Goal: Information Seeking & Learning: Learn about a topic

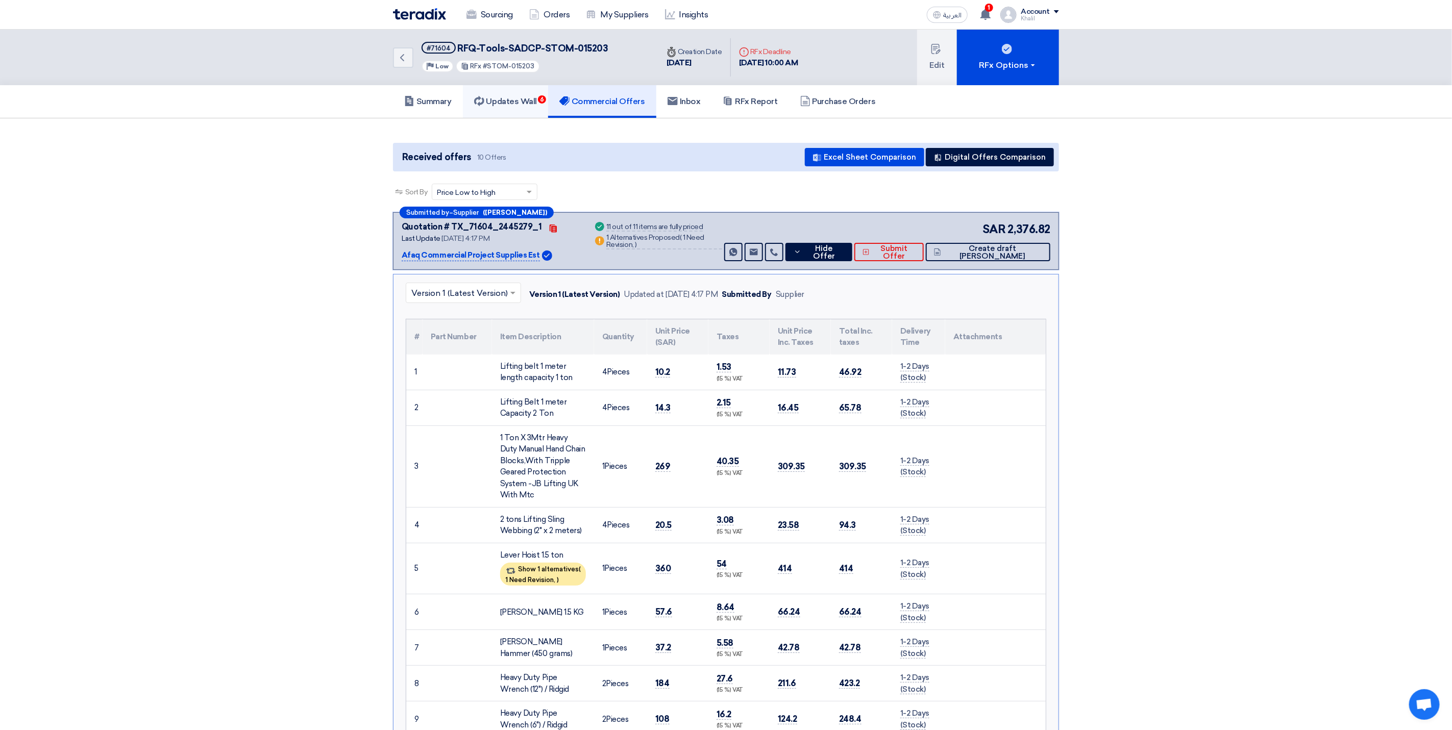
click at [522, 100] on h5 "Updates Wall 6" at bounding box center [505, 101] width 63 height 10
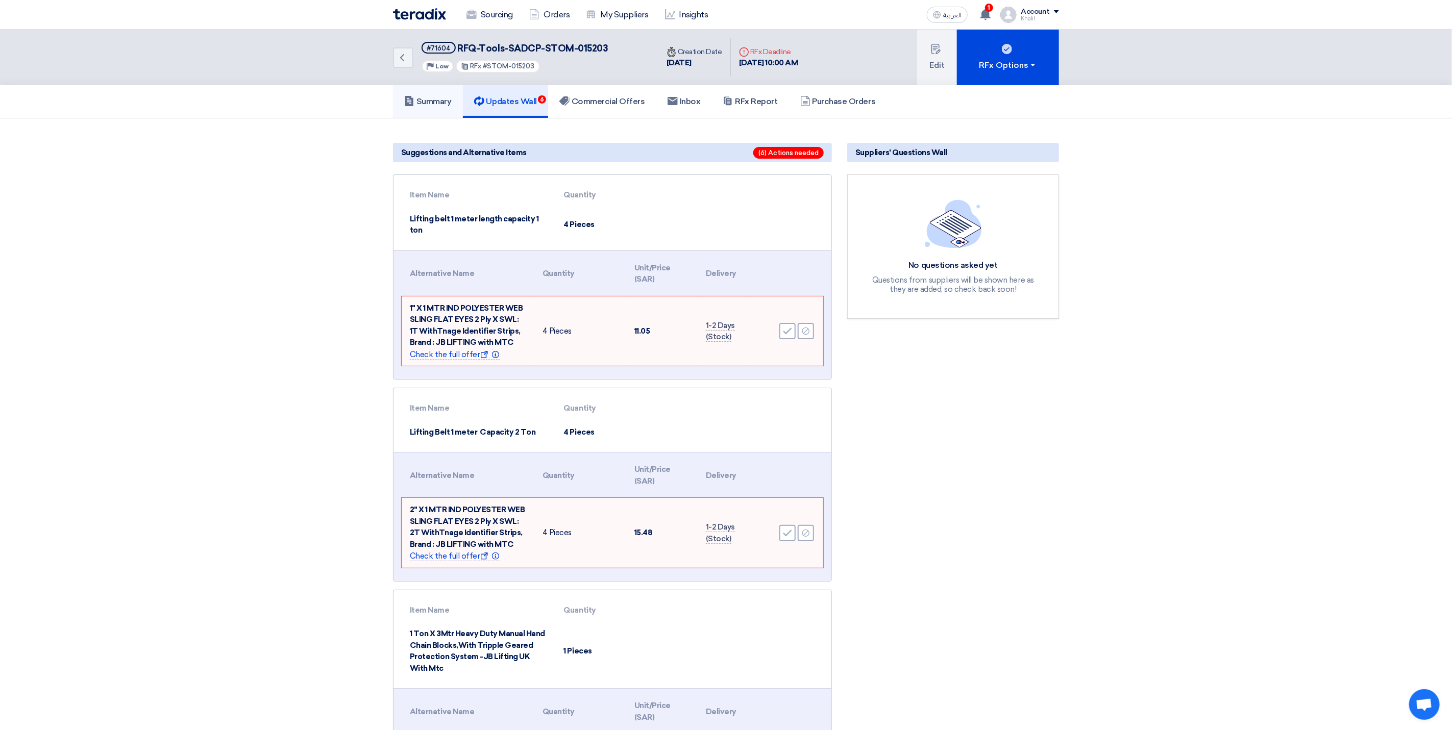
click at [444, 106] on link "Summary" at bounding box center [428, 101] width 70 height 33
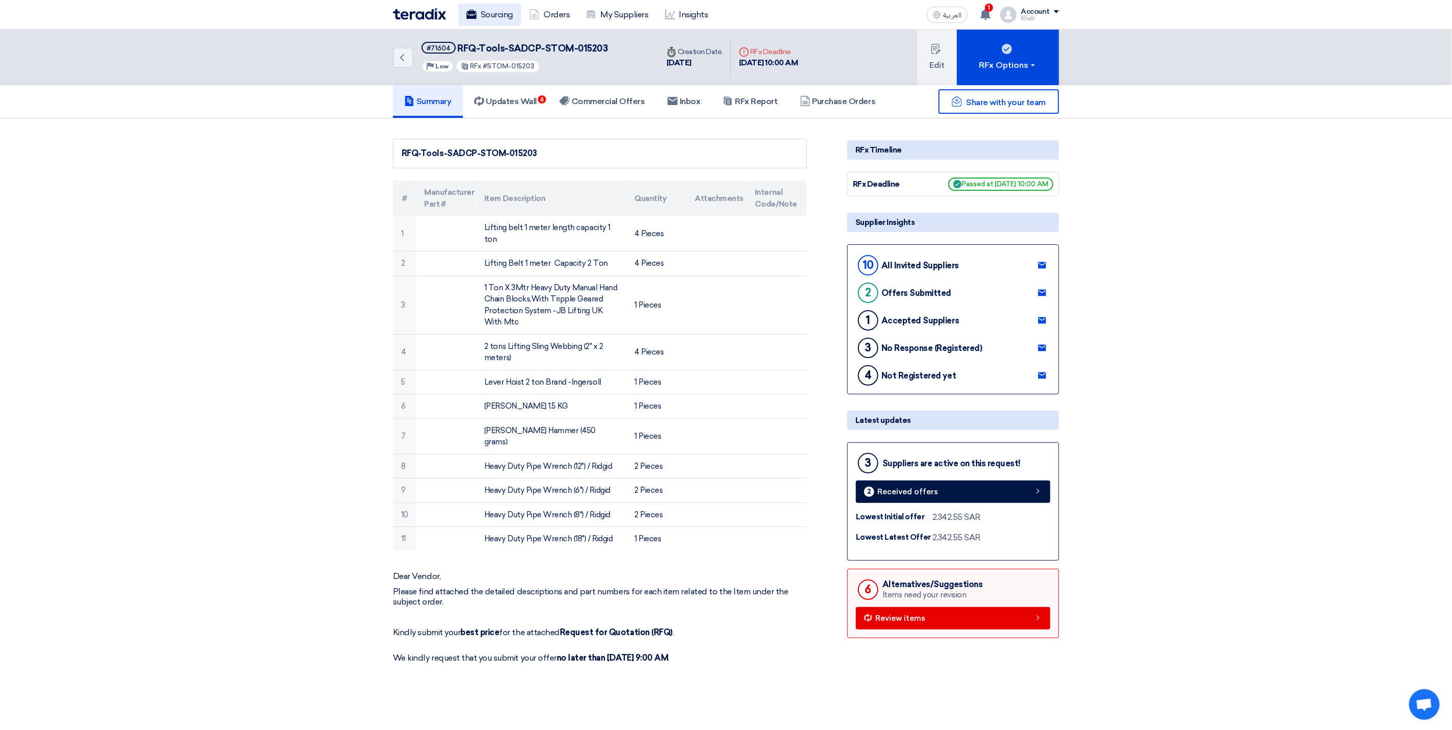
click at [499, 19] on link "Sourcing" at bounding box center [489, 15] width 63 height 22
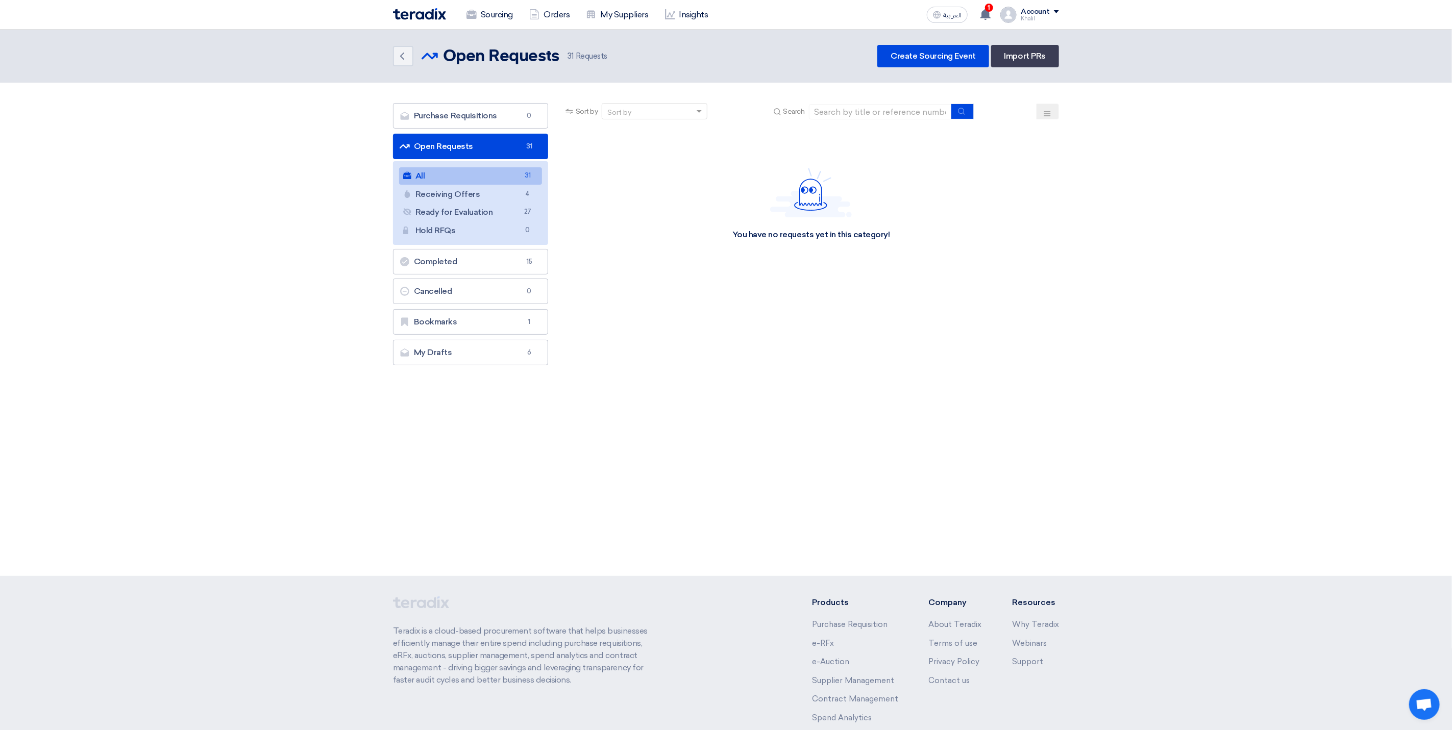
click at [512, 175] on link "All All 31" at bounding box center [470, 175] width 143 height 17
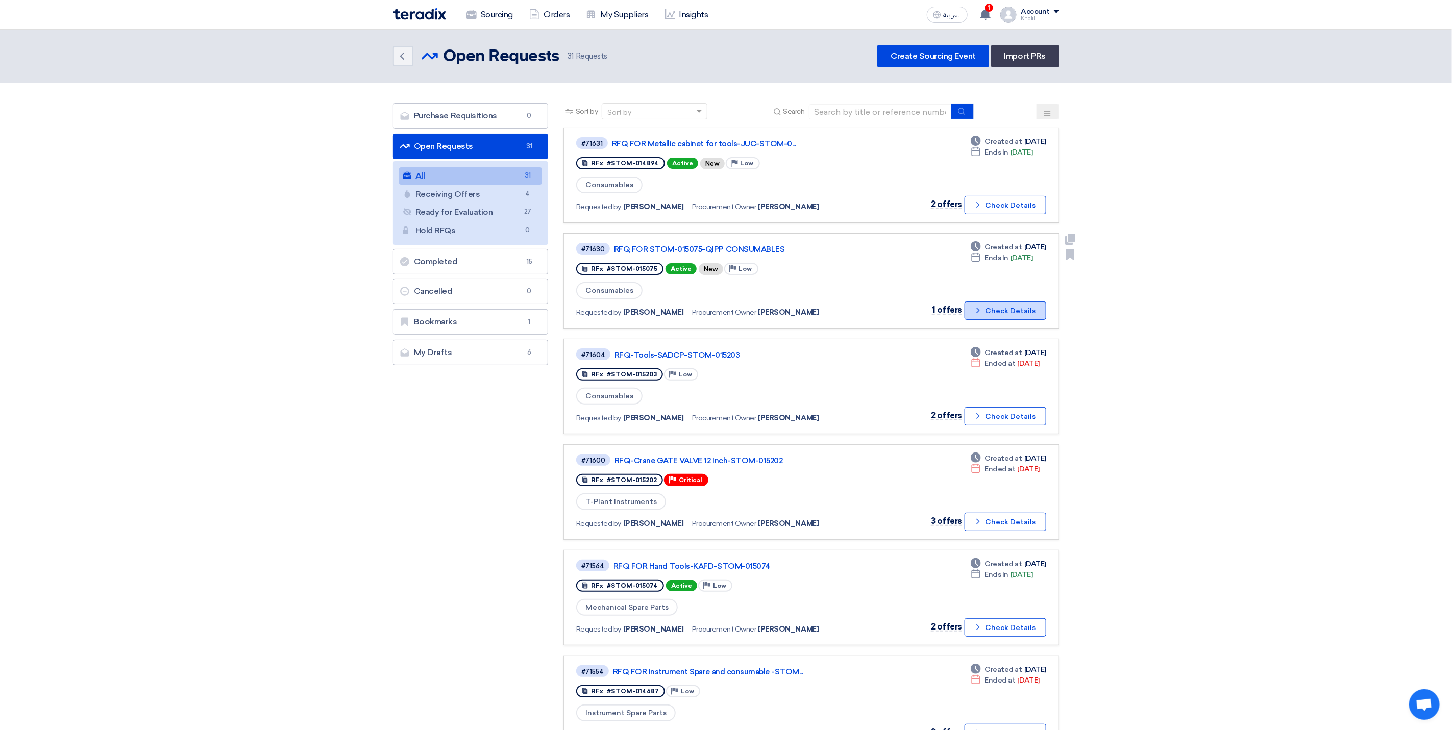
click at [987, 313] on button "Check details Check Details" at bounding box center [1005, 311] width 82 height 18
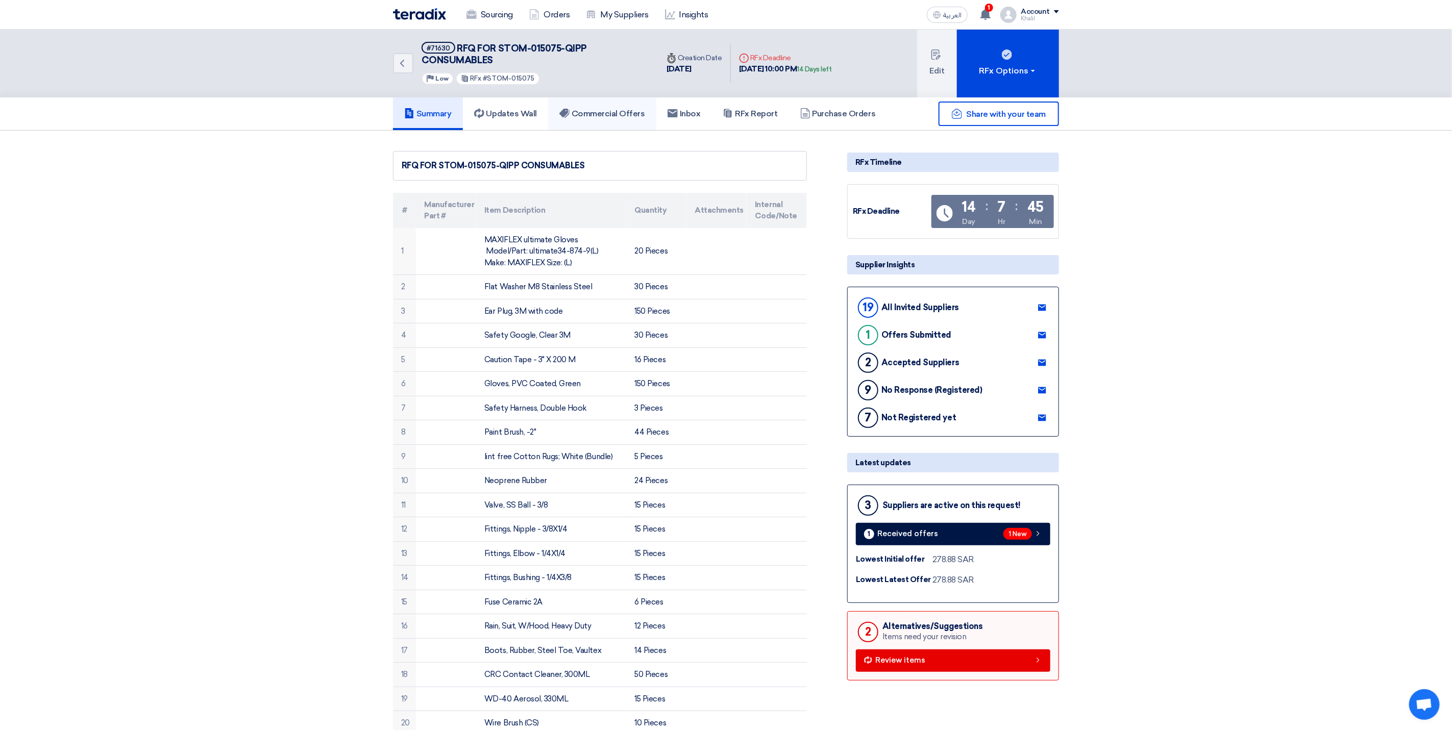
click at [598, 103] on link "Commercial Offers" at bounding box center [602, 113] width 108 height 33
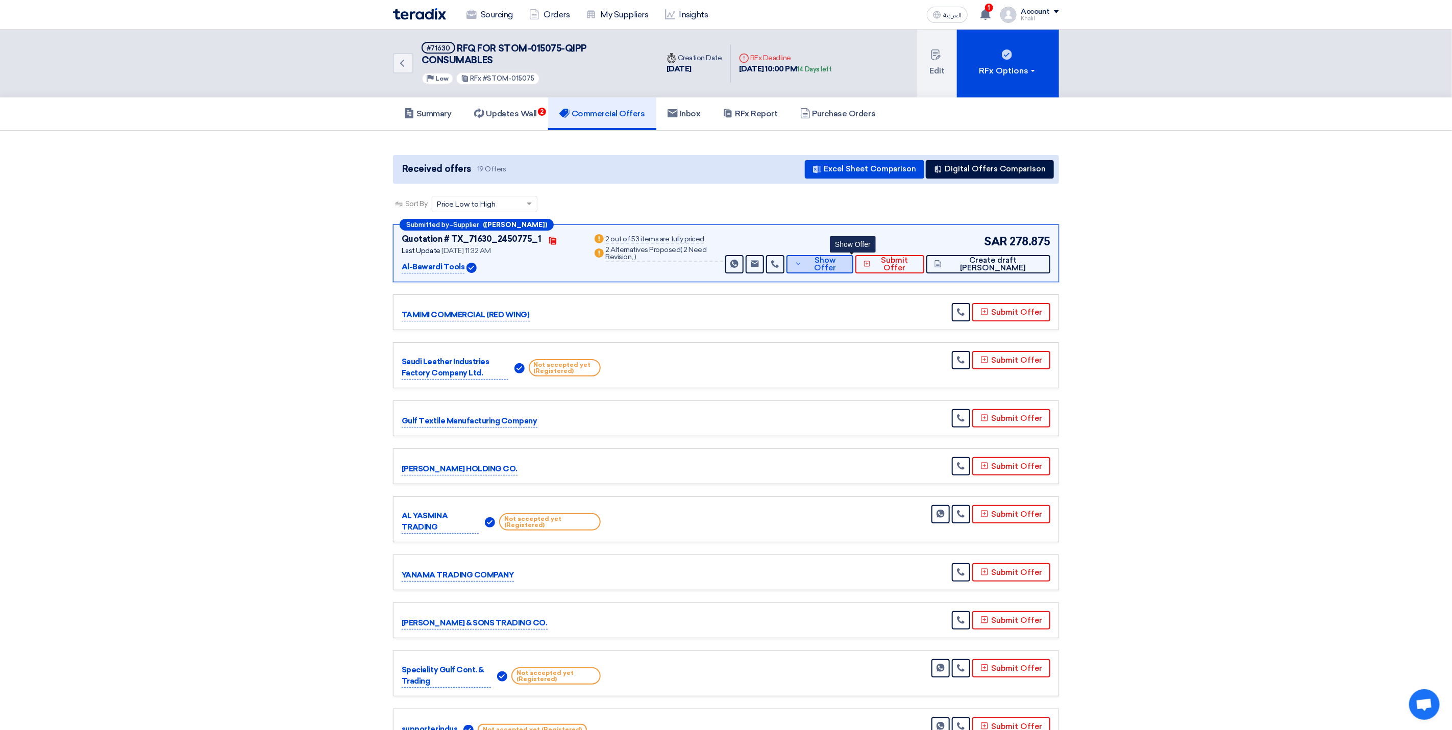
click at [841, 264] on span "Show Offer" at bounding box center [825, 264] width 40 height 15
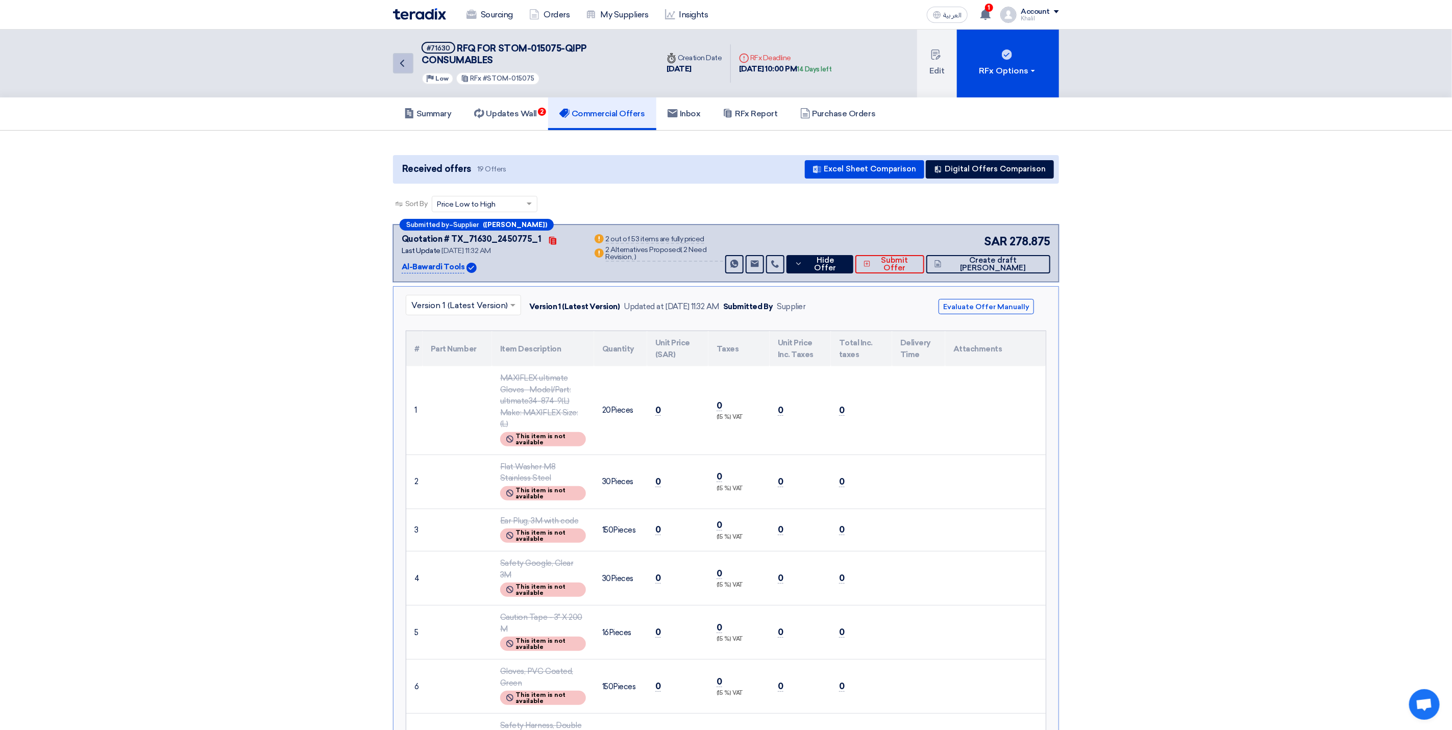
click at [408, 66] on icon "Back" at bounding box center [402, 63] width 12 height 12
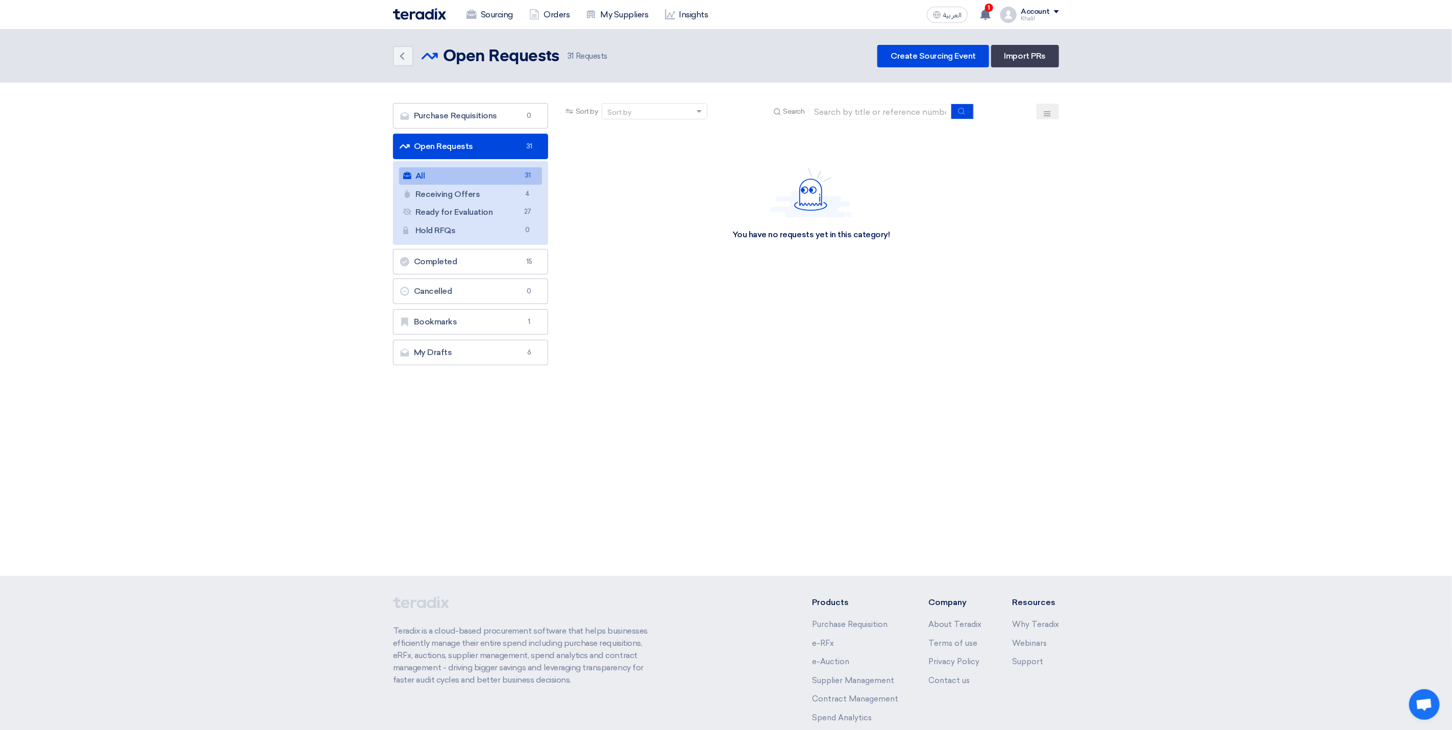
click at [491, 174] on link "All All 31" at bounding box center [470, 175] width 143 height 17
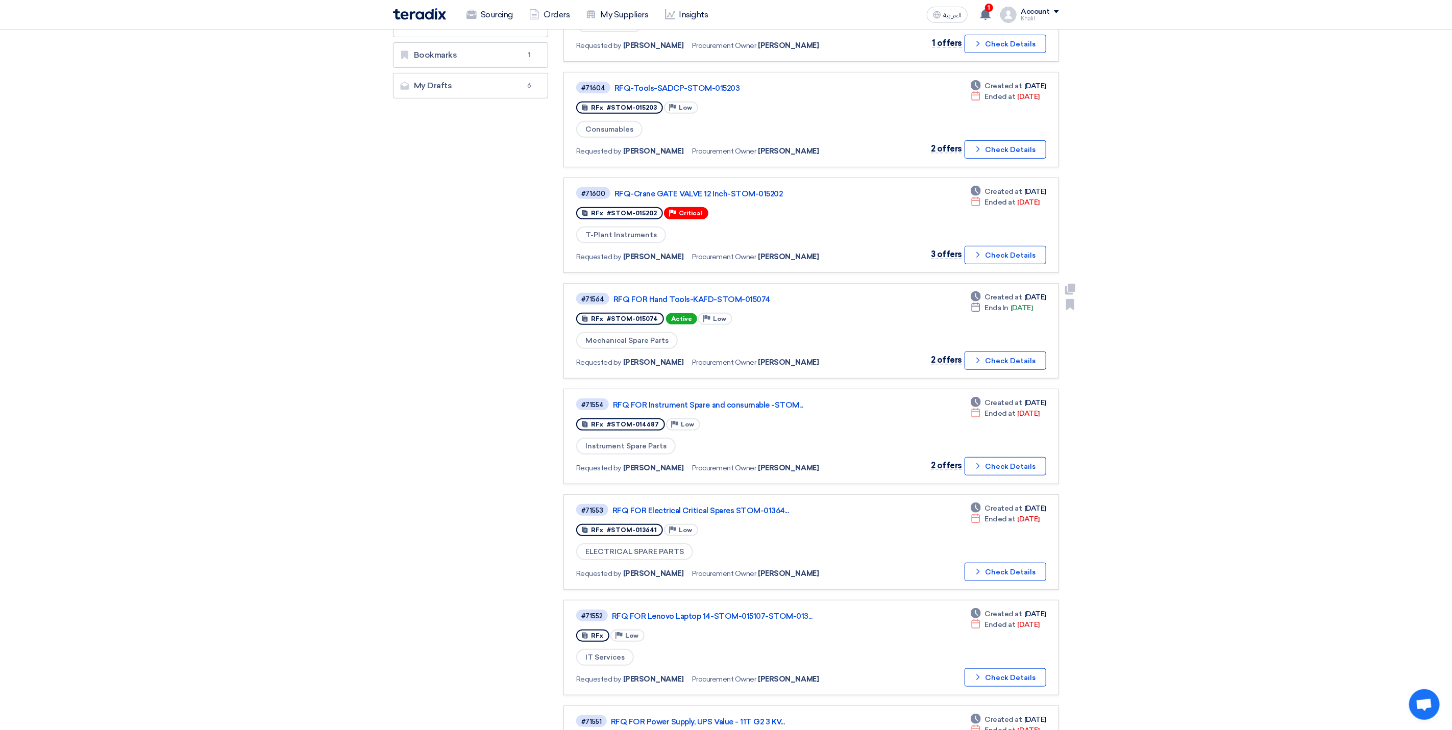
scroll to position [306, 0]
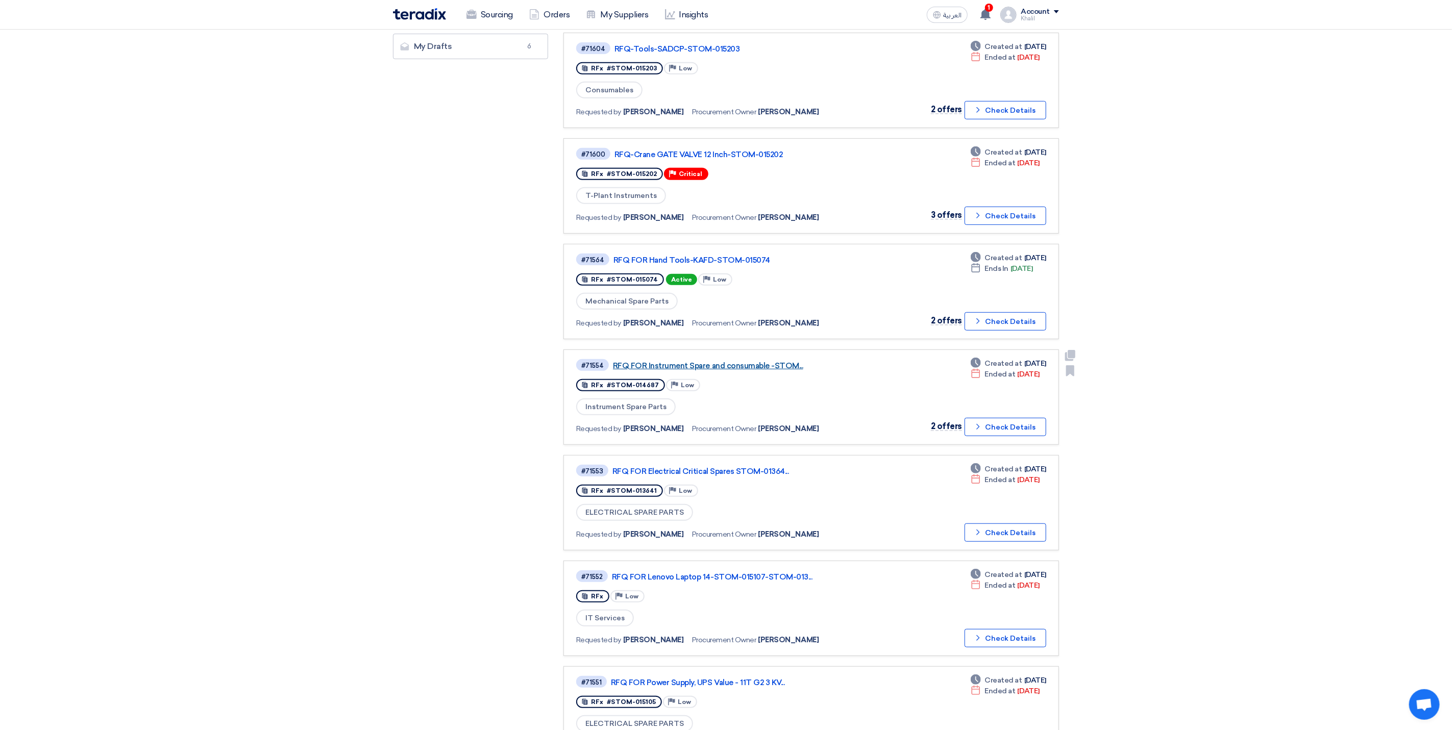
click at [762, 361] on link "RFQ FOR Instrument Spare and consumable -STOM..." at bounding box center [740, 365] width 255 height 9
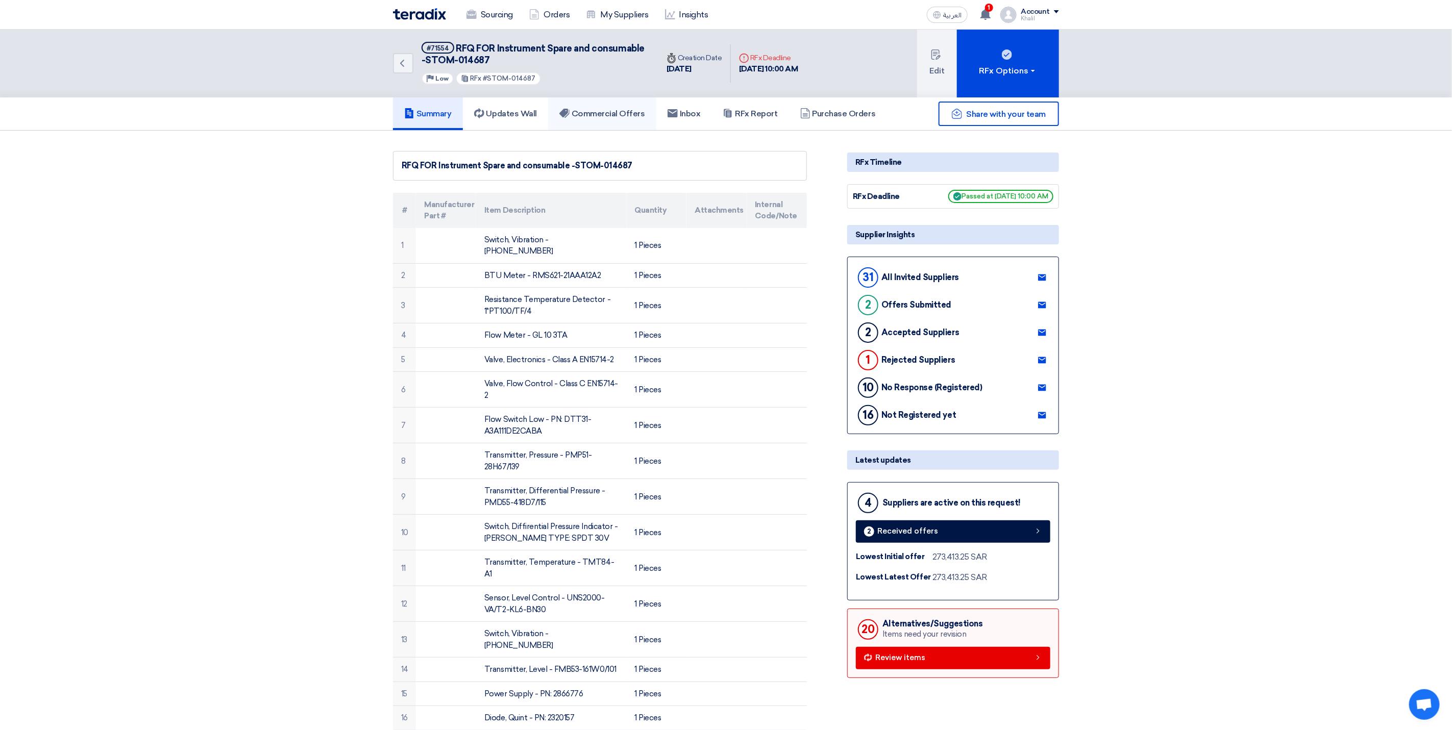
click at [569, 113] on use at bounding box center [564, 113] width 10 height 9
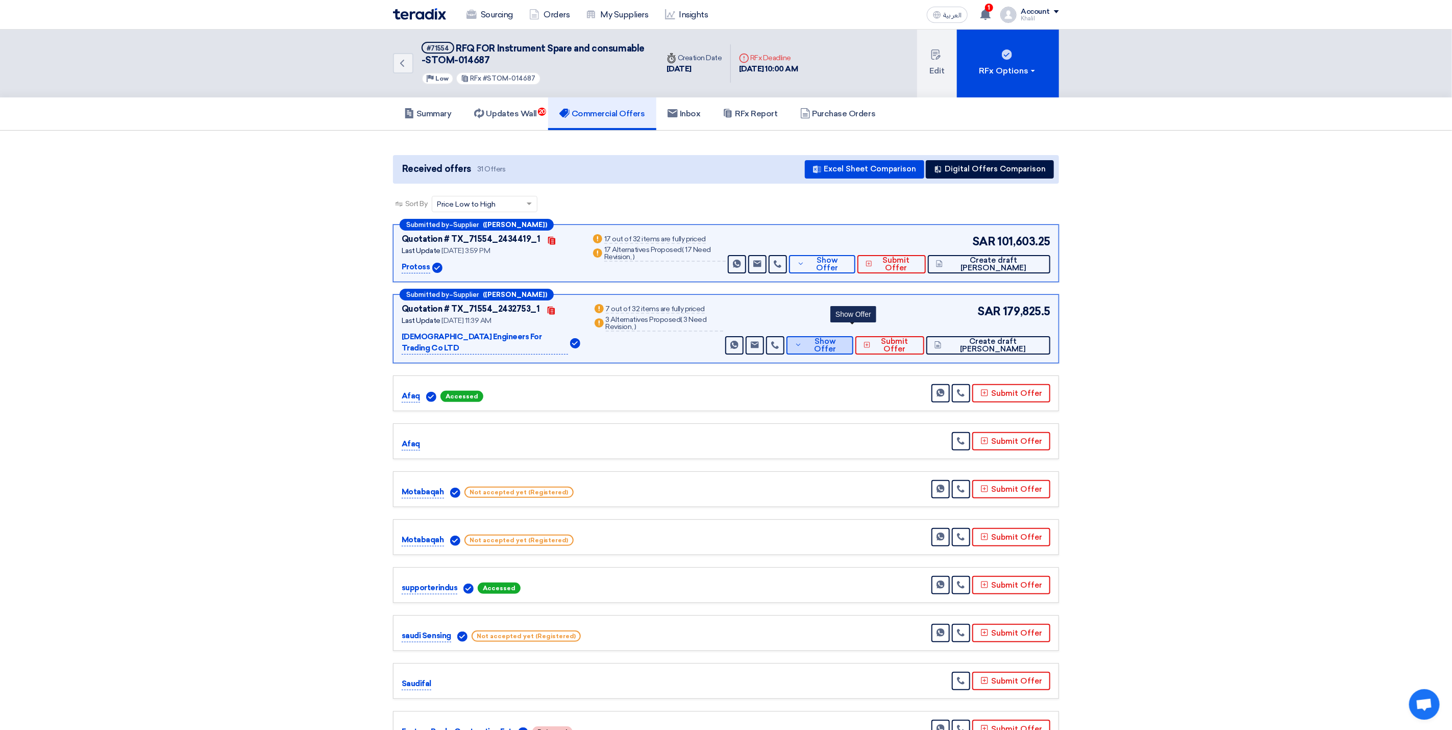
click at [842, 343] on button "Show Offer" at bounding box center [819, 345] width 67 height 18
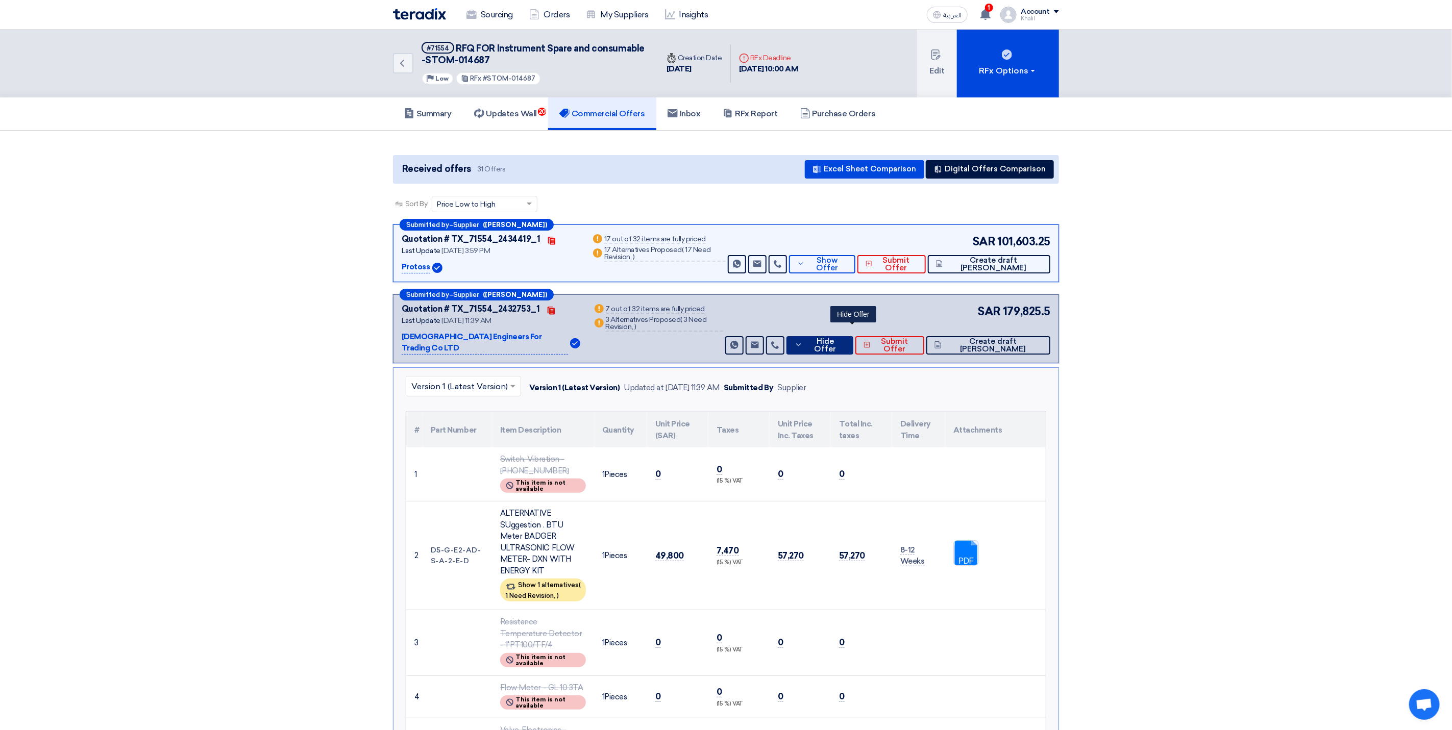
click at [839, 339] on button "Hide Offer" at bounding box center [819, 345] width 67 height 18
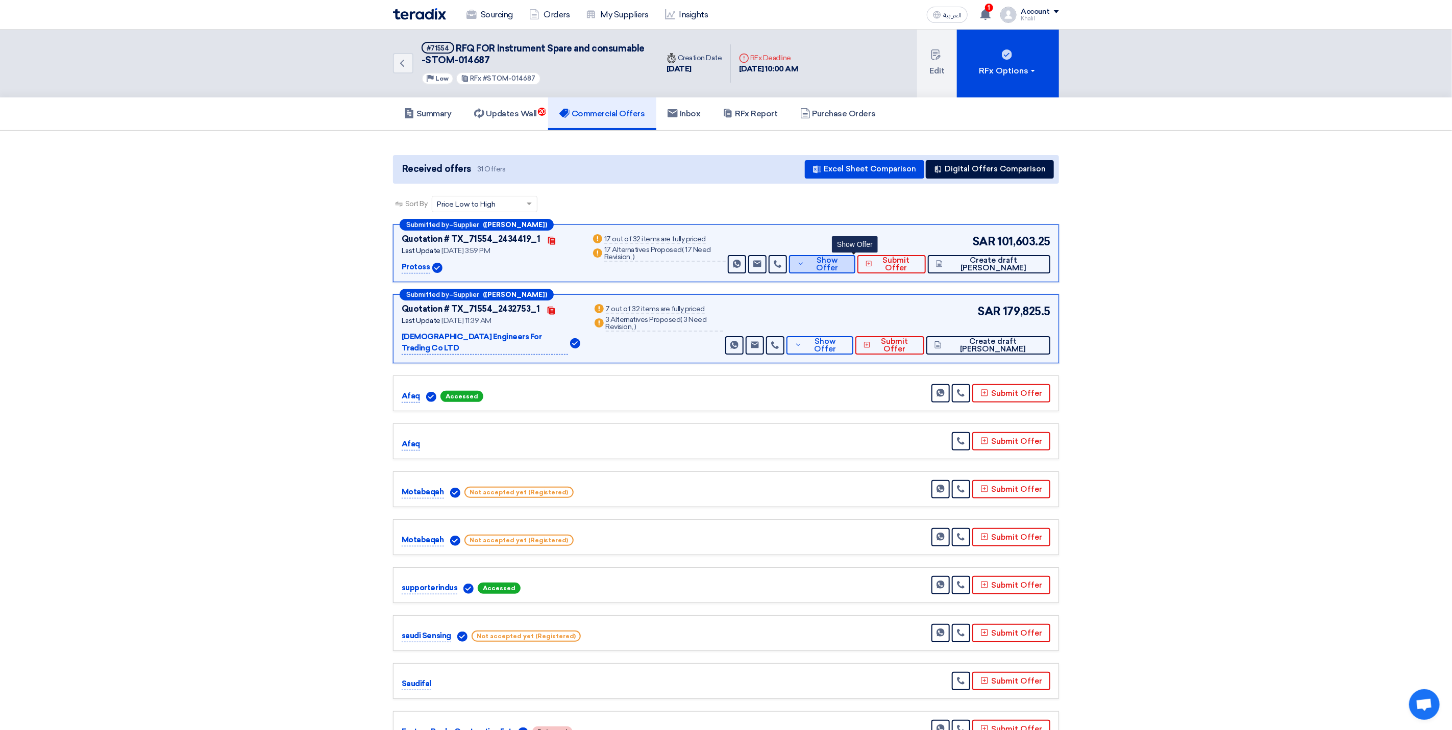
click at [838, 270] on button "Show Offer" at bounding box center [822, 264] width 66 height 18
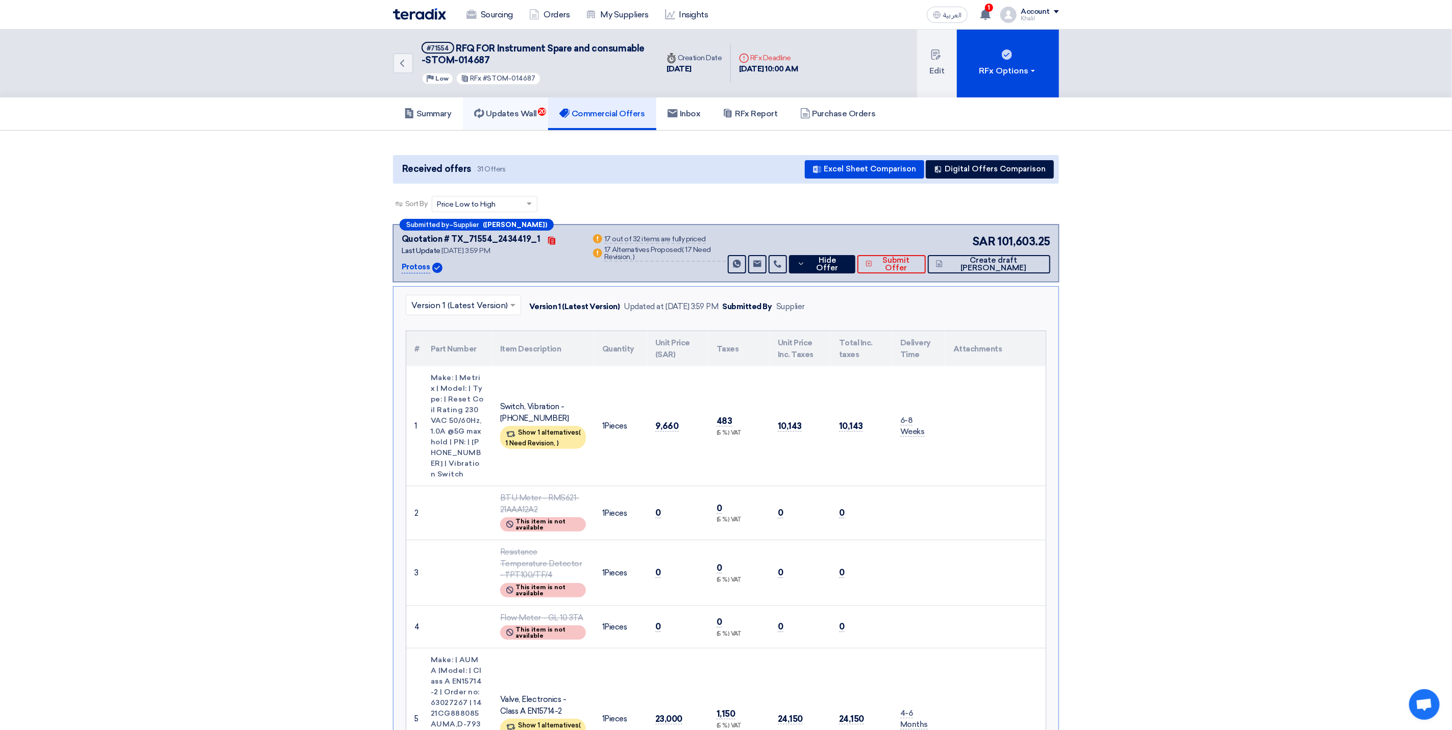
click at [511, 115] on h5 "Updates Wall 20" at bounding box center [505, 114] width 63 height 10
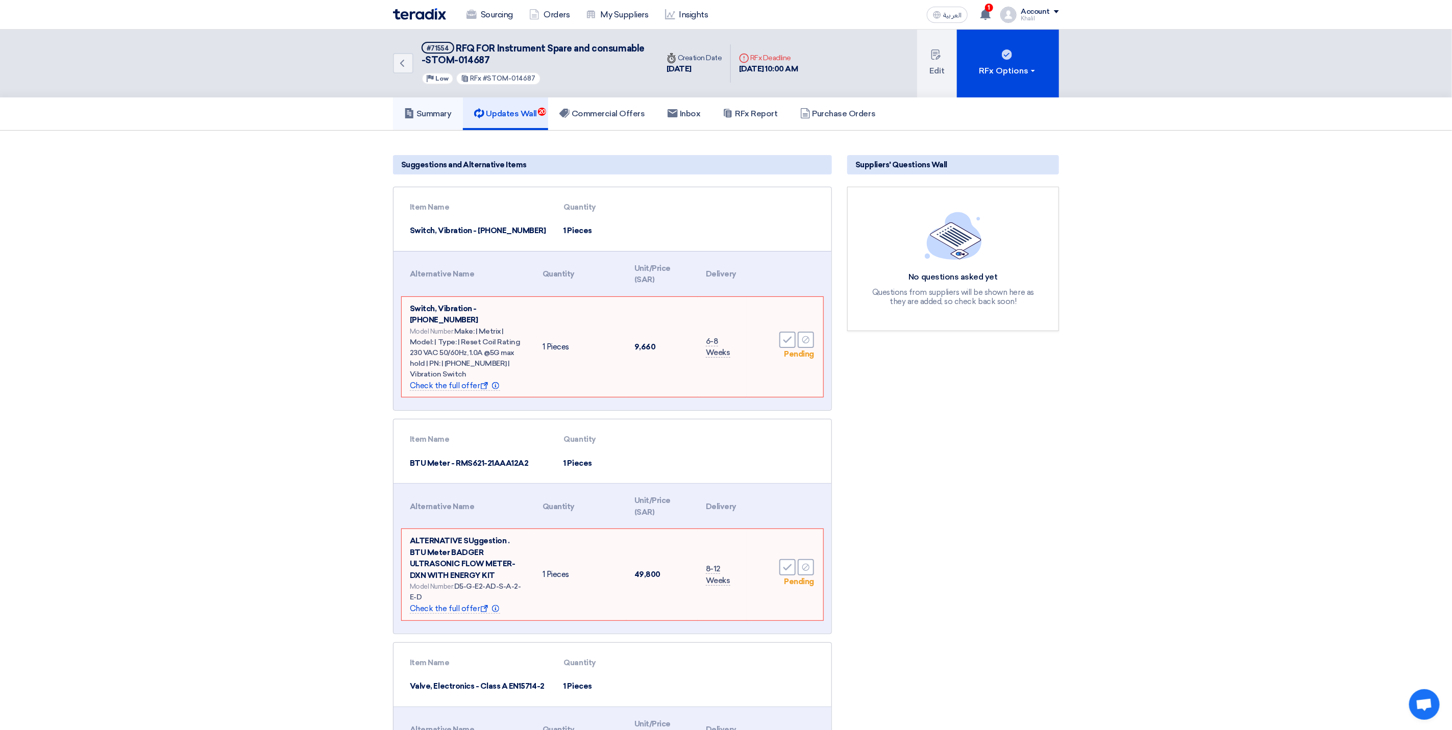
click at [435, 103] on link "Summary" at bounding box center [428, 113] width 70 height 33
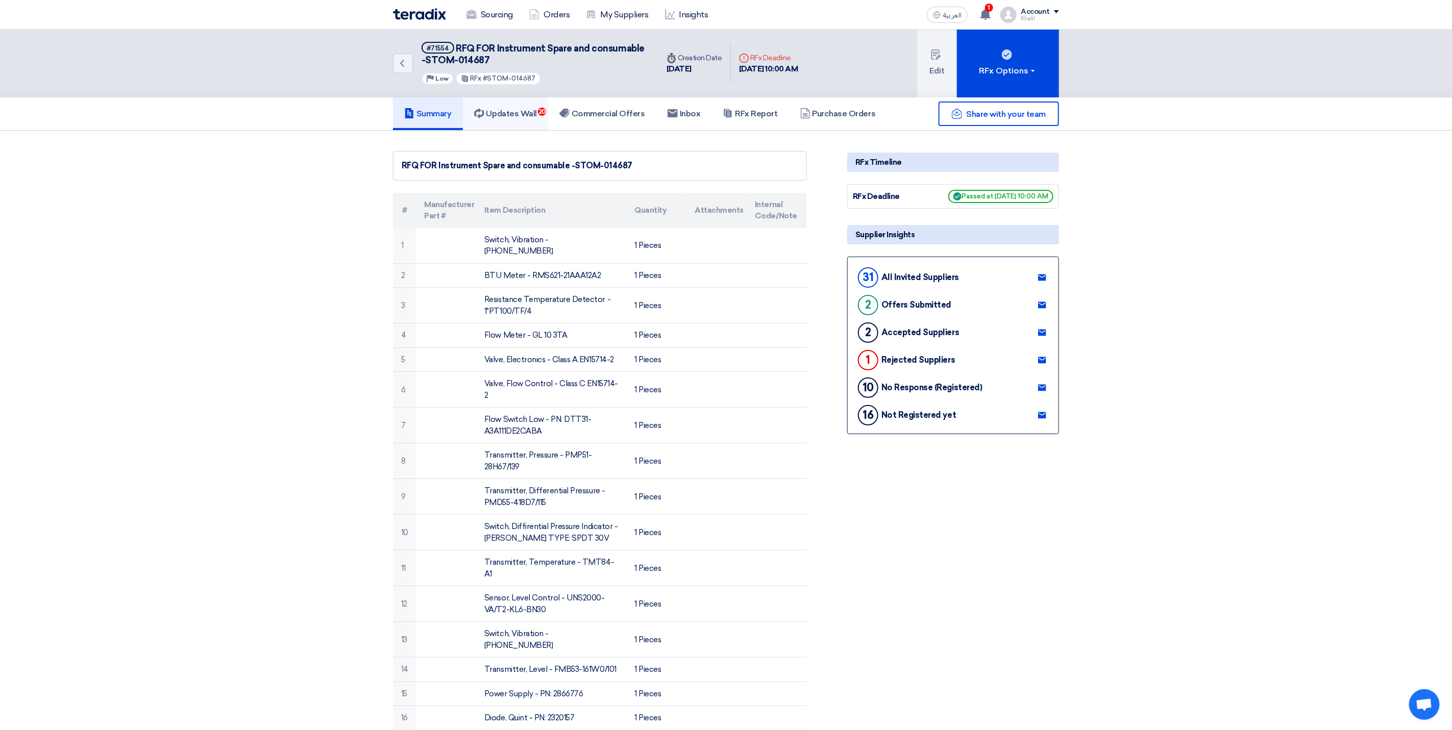
click at [494, 114] on h5 "Updates Wall 20" at bounding box center [505, 114] width 63 height 10
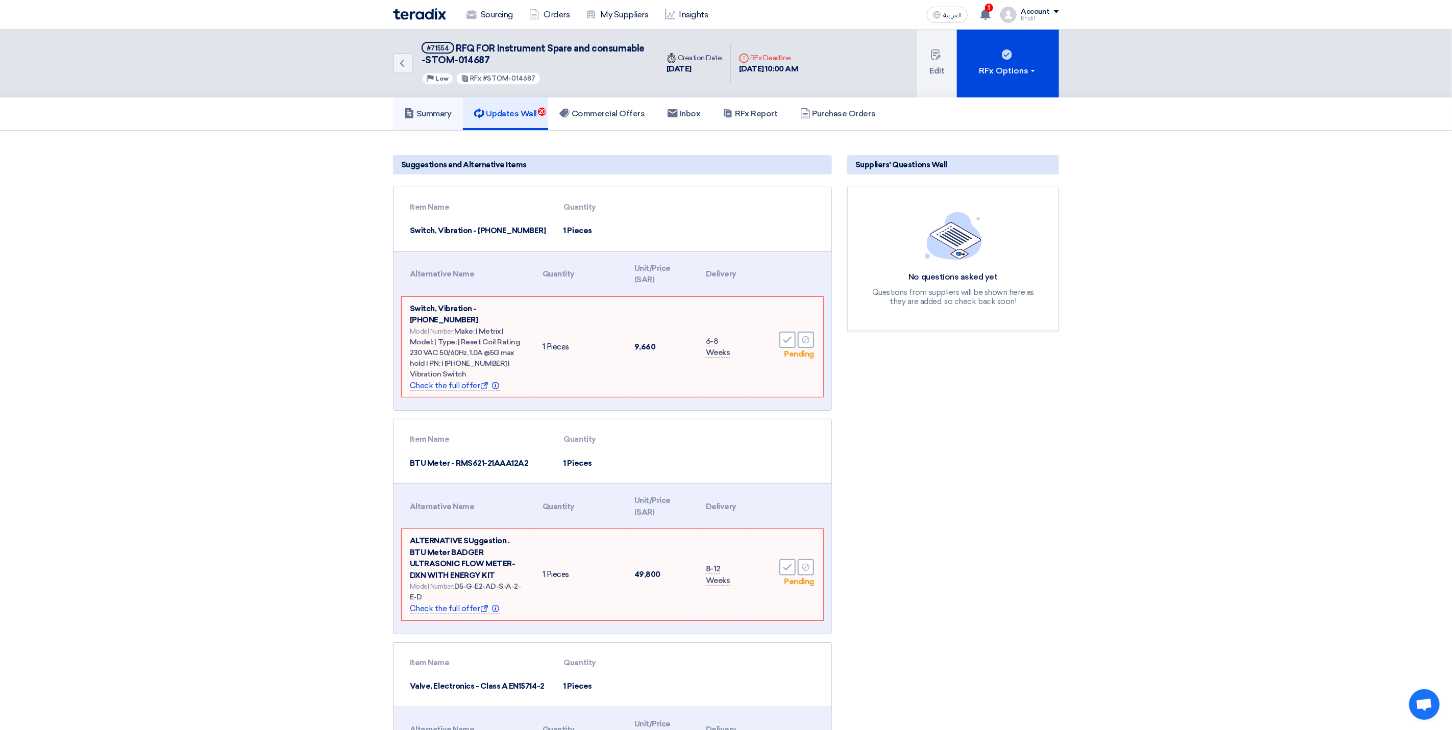
click at [435, 120] on link "Summary" at bounding box center [428, 113] width 70 height 33
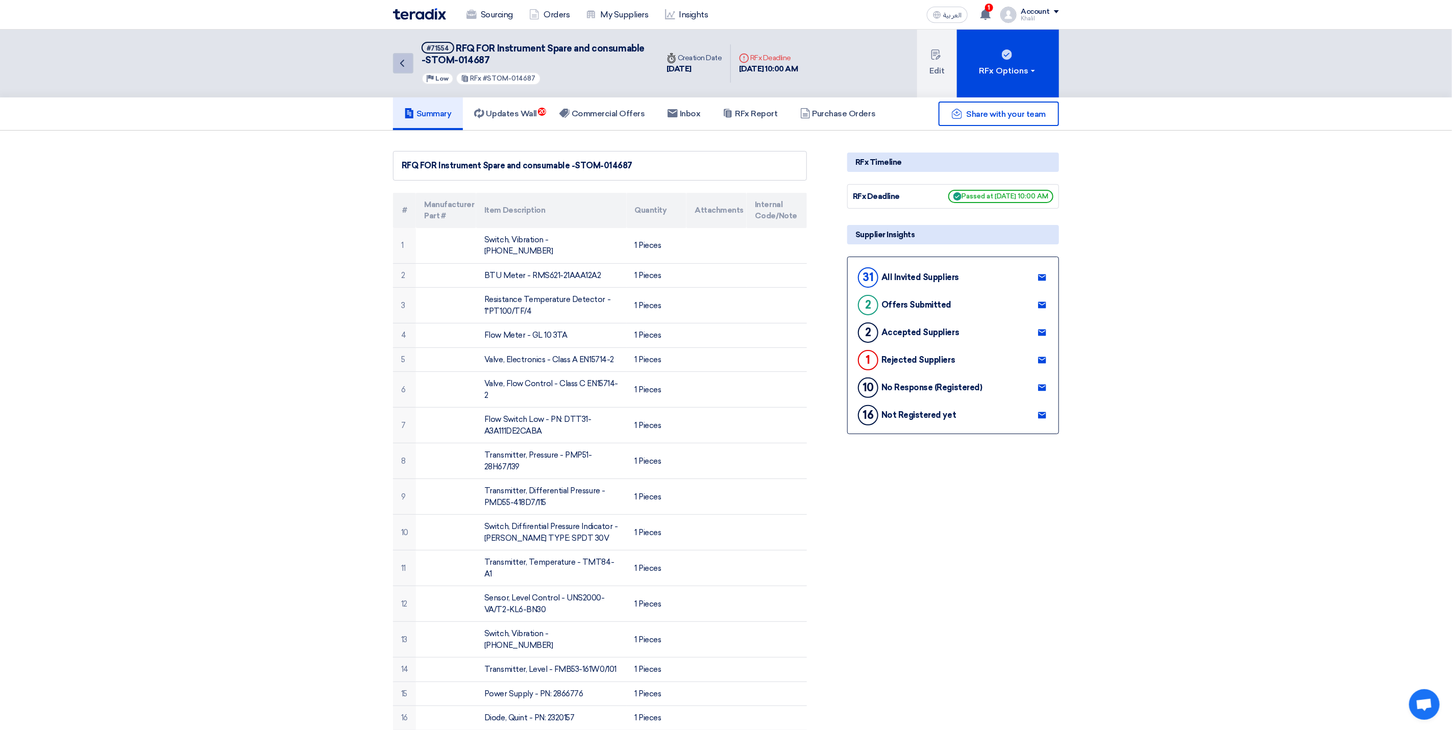
click at [405, 69] on icon "Back" at bounding box center [402, 63] width 12 height 12
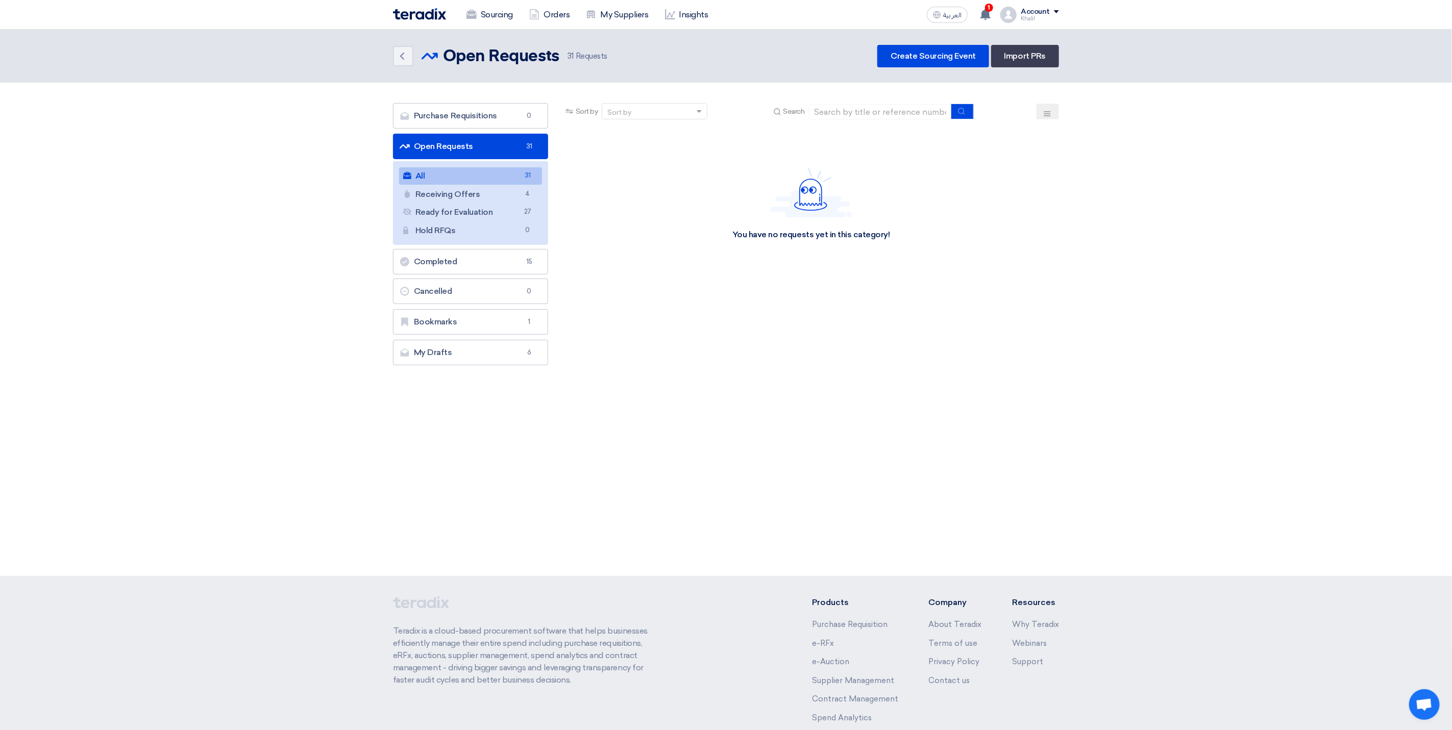
click at [478, 178] on link "All All 31" at bounding box center [470, 175] width 143 height 17
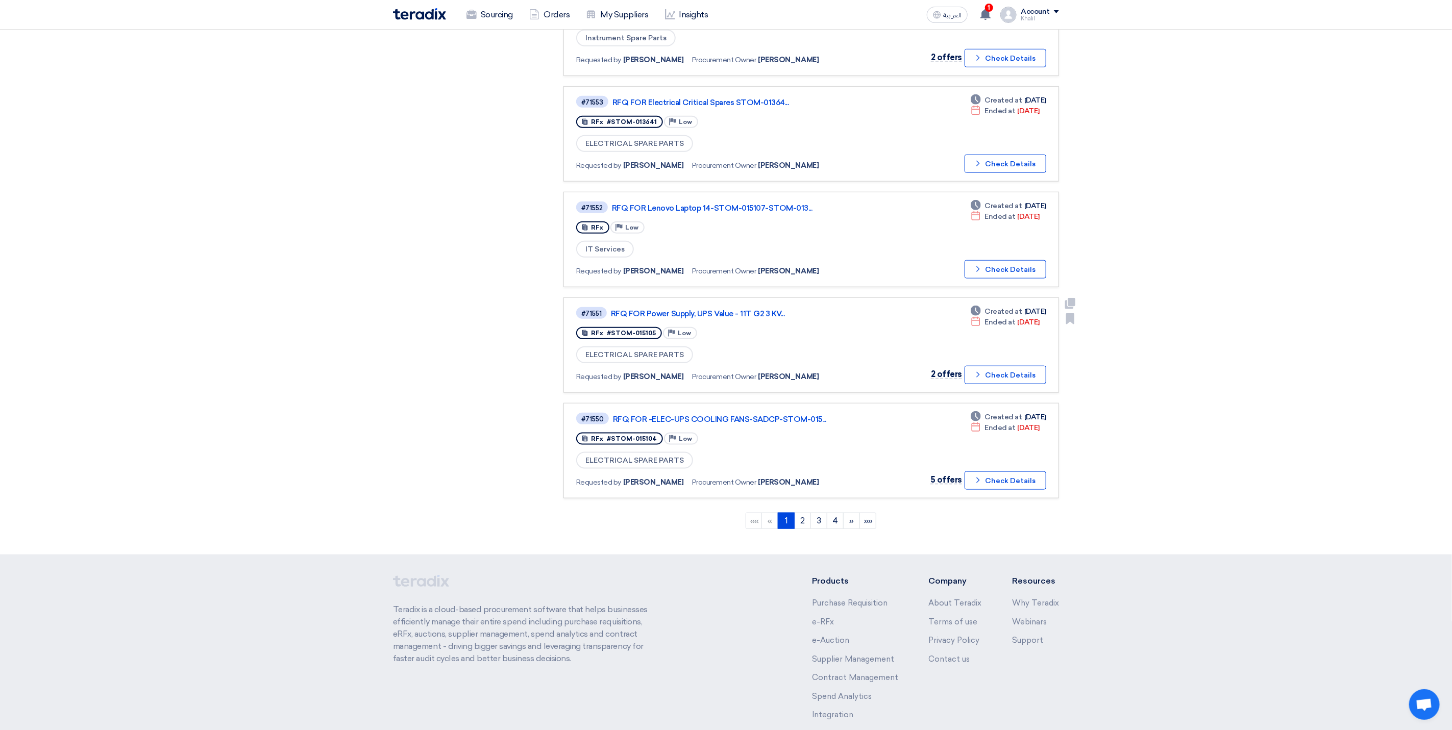
scroll to position [718, 0]
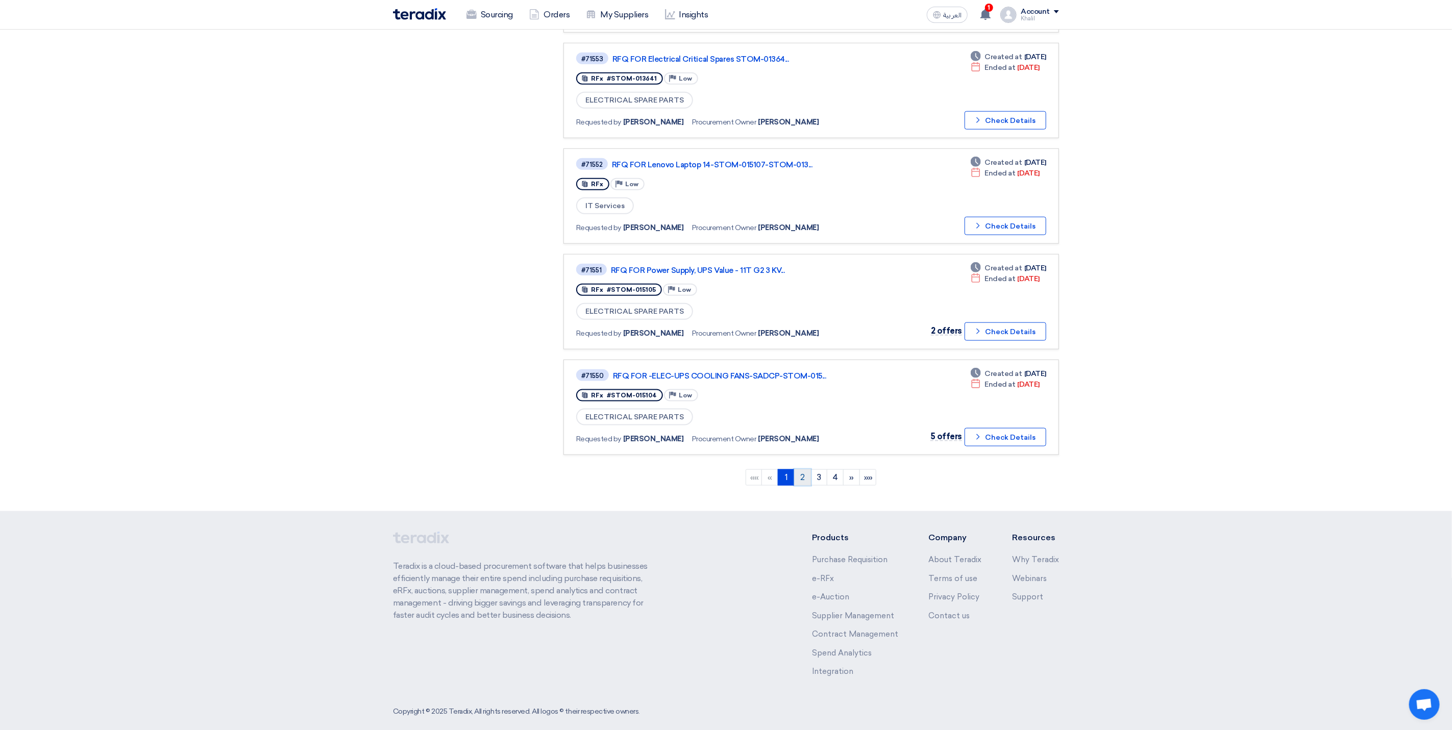
click at [804, 470] on link "2" at bounding box center [802, 477] width 17 height 16
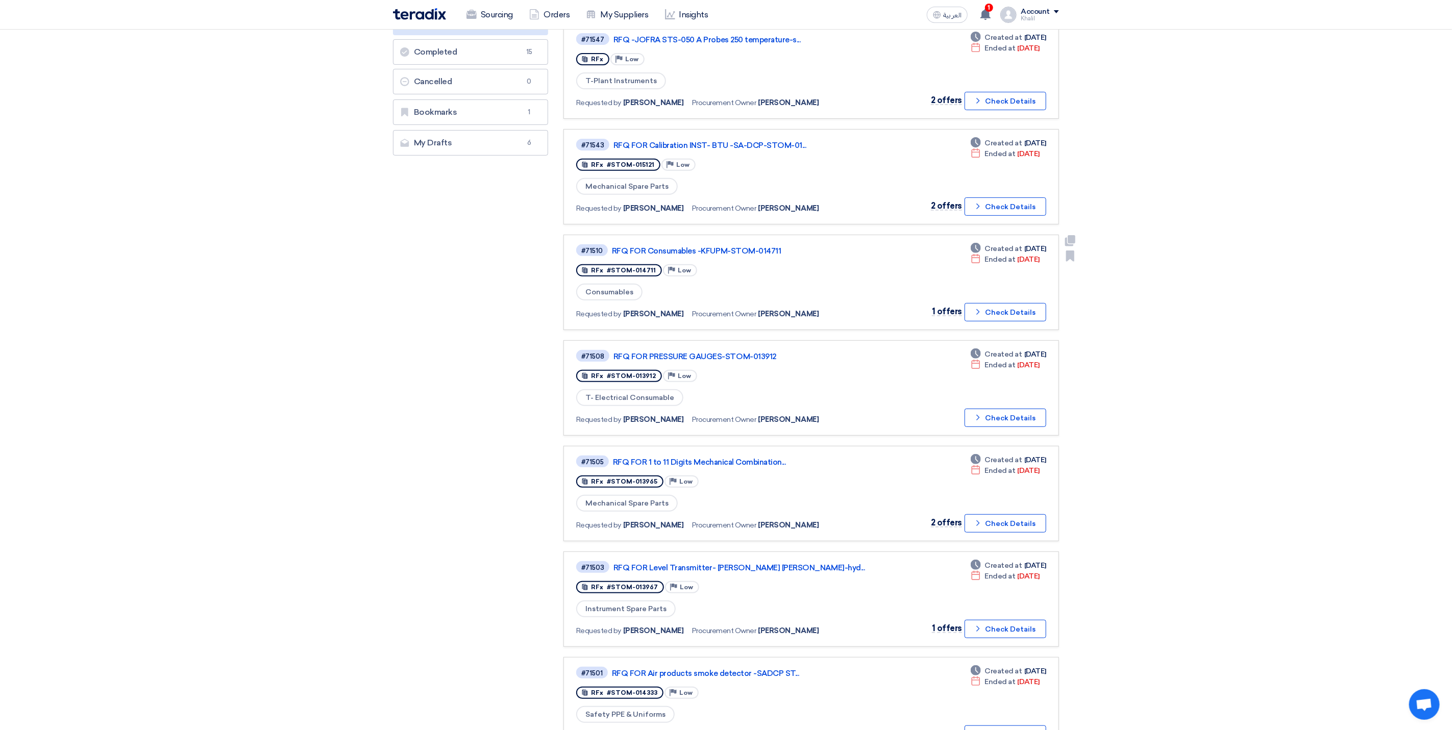
scroll to position [230, 0]
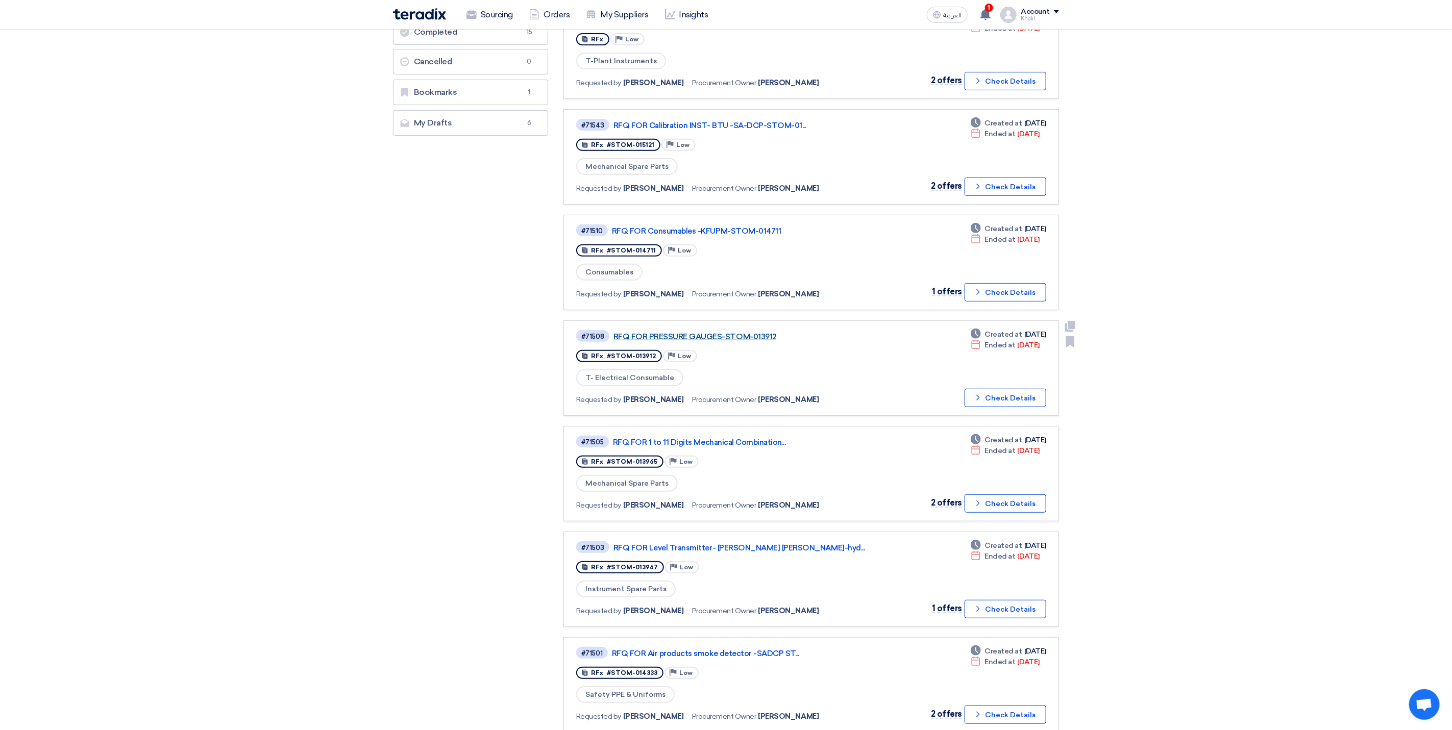
click at [741, 332] on link "RFQ FOR PRESSURE GAUGES-STOM-013912" at bounding box center [740, 336] width 255 height 9
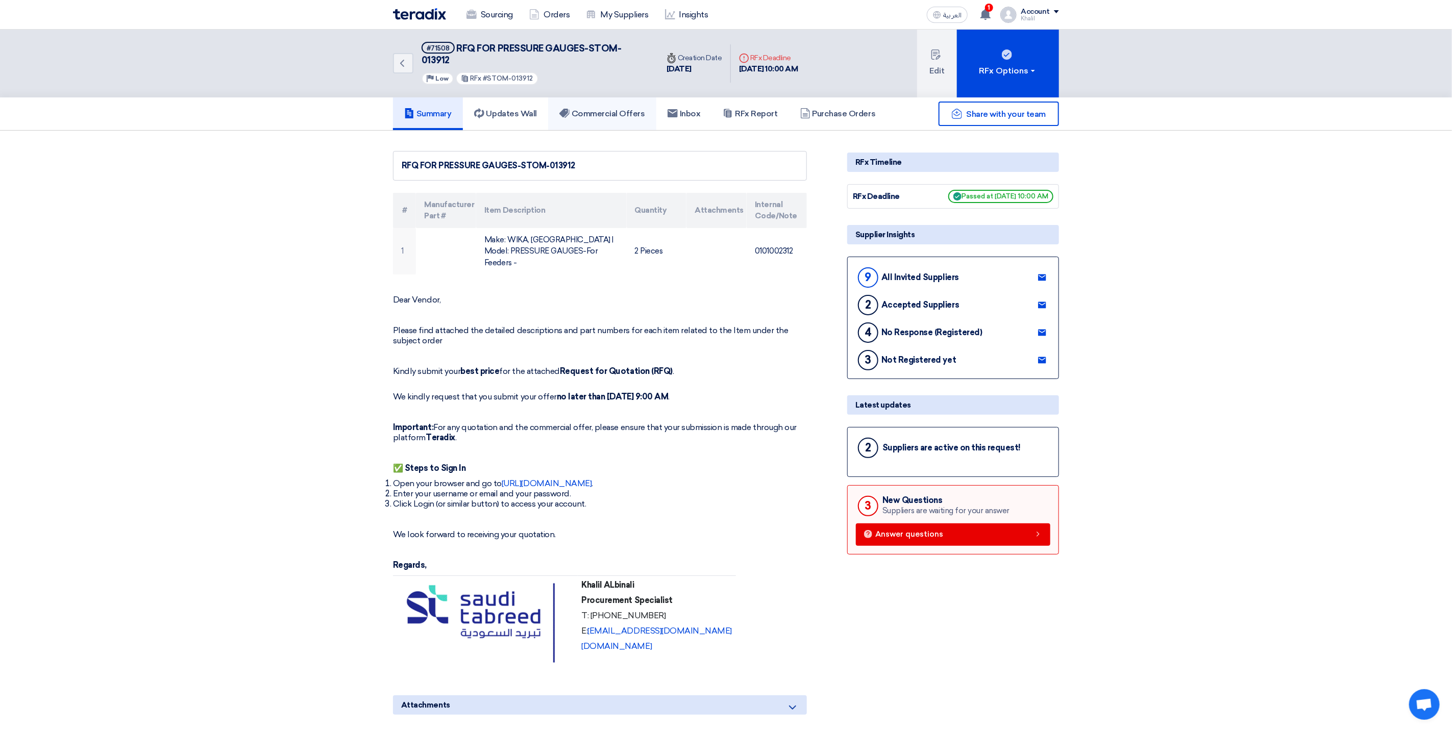
click at [599, 118] on link "Commercial Offers" at bounding box center [602, 113] width 108 height 33
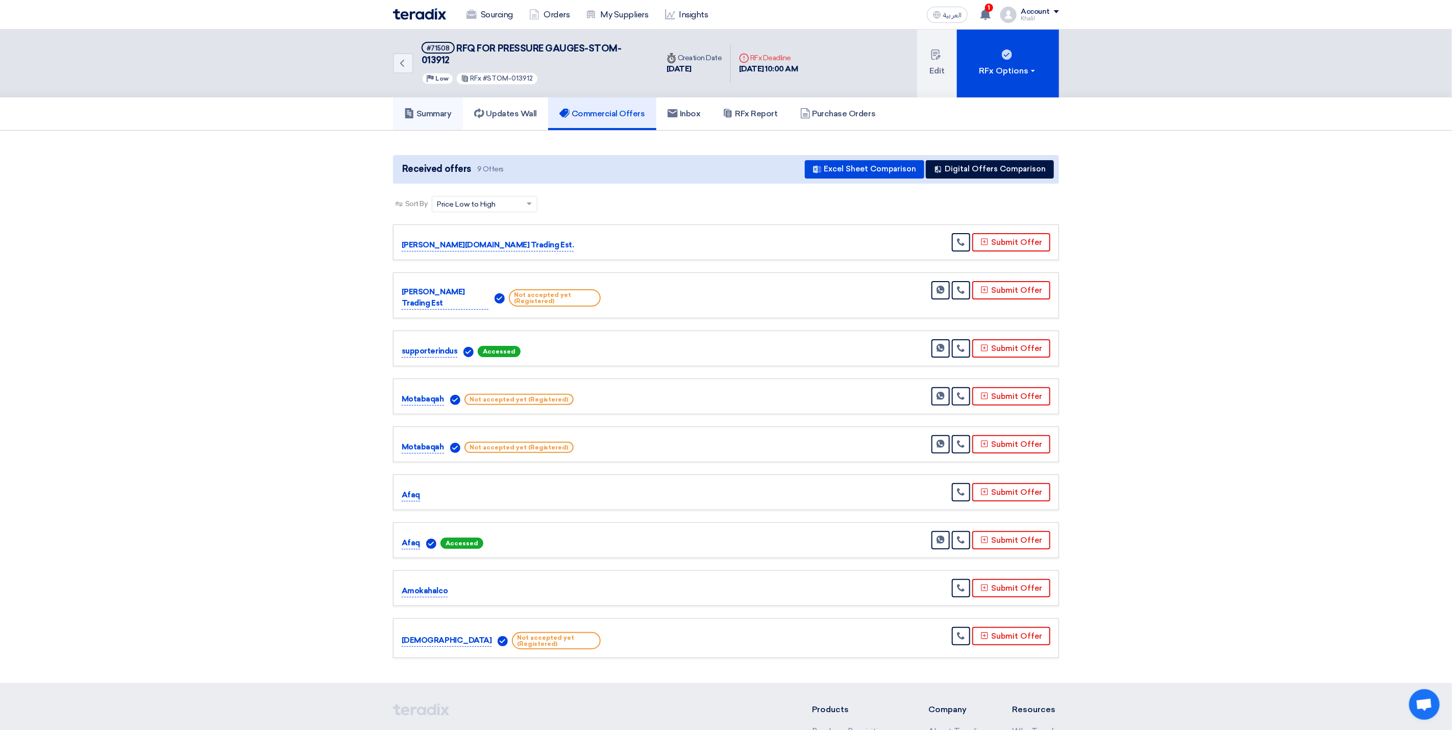
click at [446, 109] on h5 "Summary" at bounding box center [427, 114] width 47 height 10
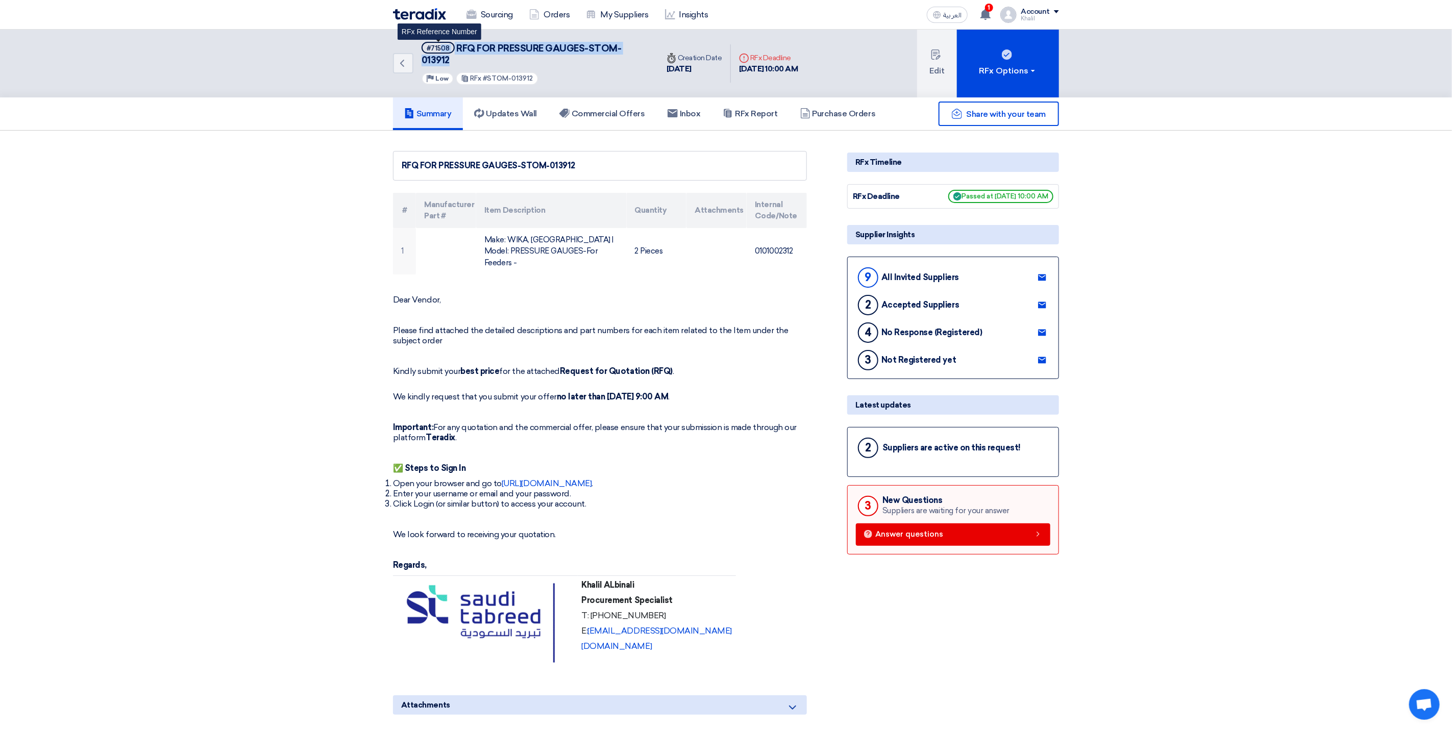
drag, startPoint x: 461, startPoint y: 56, endPoint x: 442, endPoint y: 49, distance: 20.0
click at [442, 49] on h5 "#71508 RFQ FOR PRESSURE GAUGES-STOM-013912 RFx Reference Number" at bounding box center [533, 54] width 224 height 25
copy h5 "08 RFQ FOR PRESSURE GAUGES-STOM-013912"
click at [579, 51] on span "RFQ FOR PRESSURE GAUGES-STOM-013912" at bounding box center [521, 54] width 200 height 23
drag, startPoint x: 594, startPoint y: 48, endPoint x: 631, endPoint y: 63, distance: 40.1
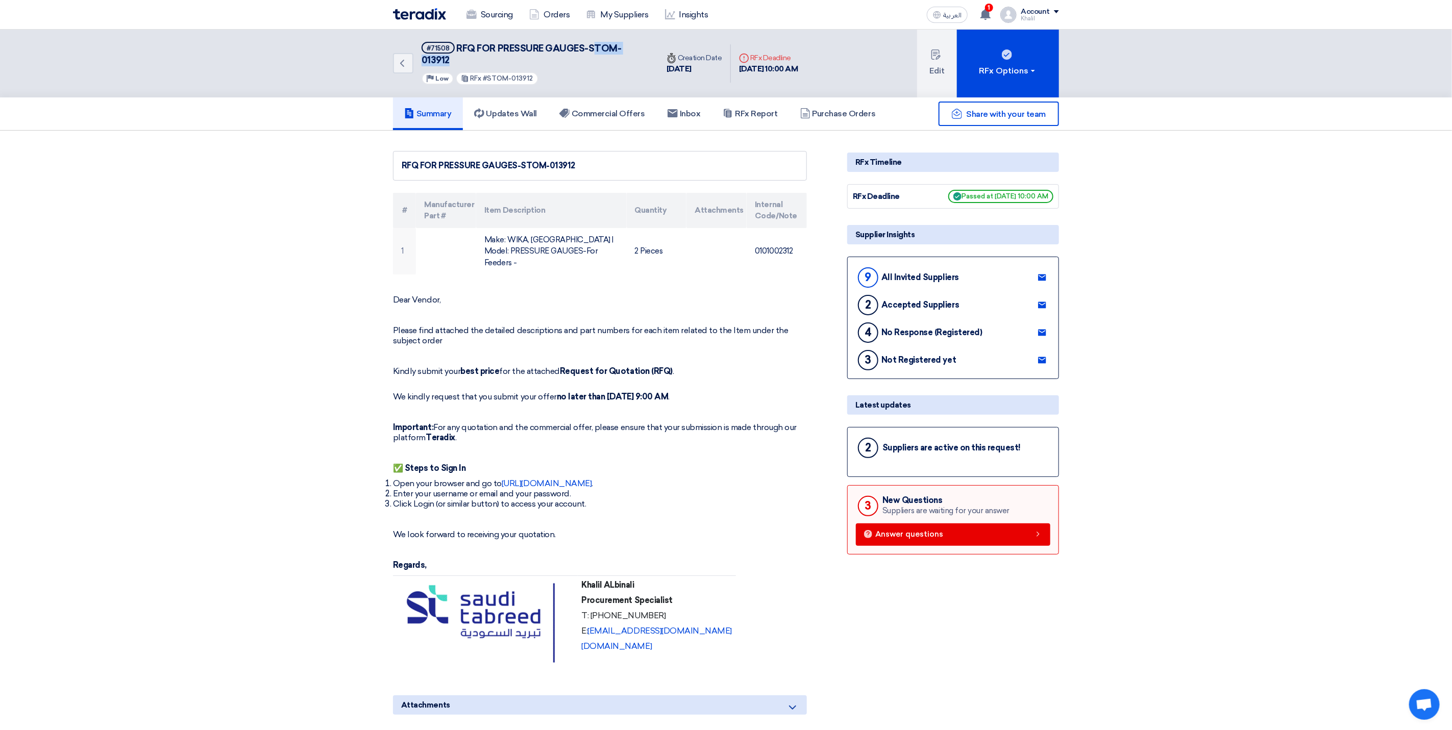
click at [631, 63] on h5 "#71508 RFQ FOR PRESSURE GAUGES-STOM-013912" at bounding box center [533, 54] width 224 height 25
copy span "[PERSON_NAME]-013912"
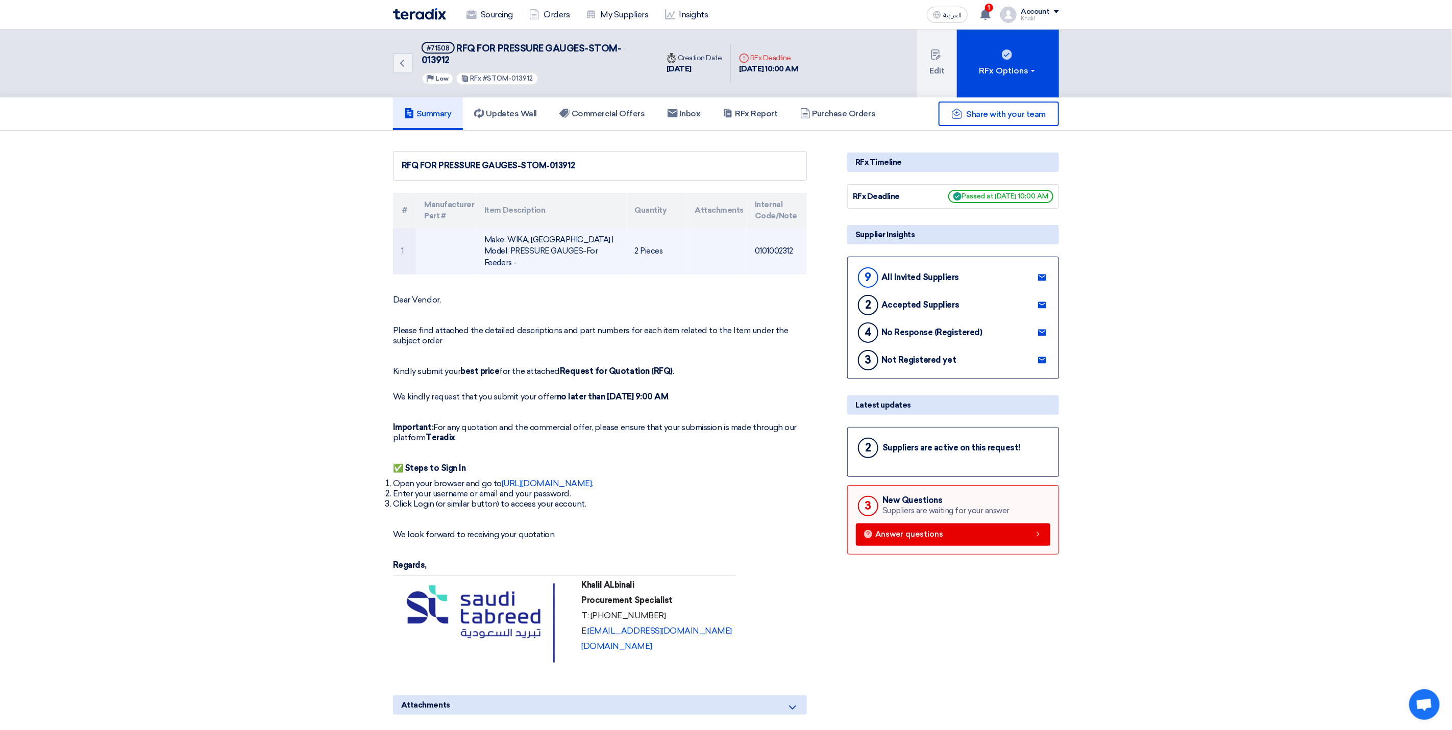
click at [771, 242] on td "0101002312" at bounding box center [776, 251] width 60 height 47
copy td "0101002312"
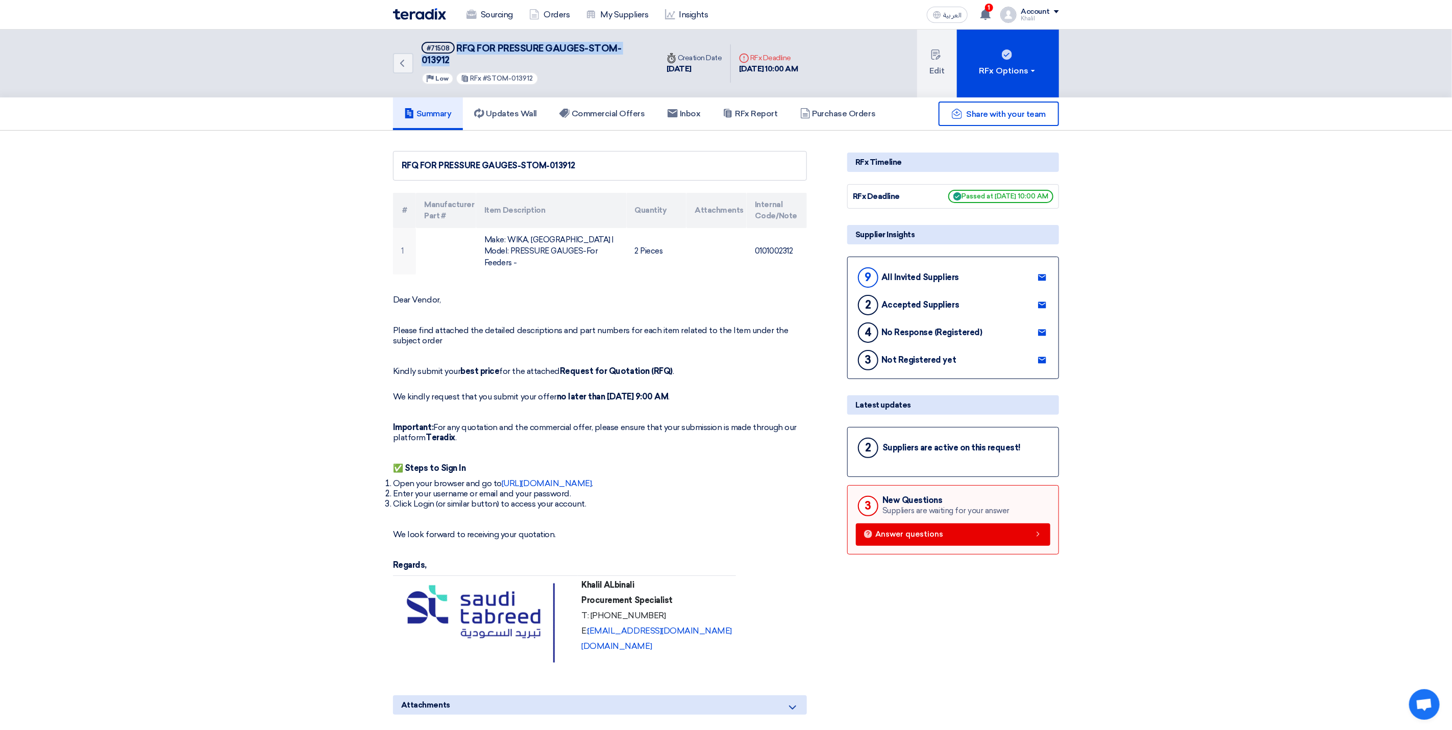
drag, startPoint x: 458, startPoint y: 46, endPoint x: 494, endPoint y: 61, distance: 39.3
click at [494, 61] on h5 "#71508 RFQ FOR PRESSURE GAUGES-STOM-013912" at bounding box center [533, 54] width 224 height 25
copy span "RFQ FOR PRESSURE GAUGES-STOM-013912"
click at [407, 57] on icon "Back" at bounding box center [402, 63] width 12 height 12
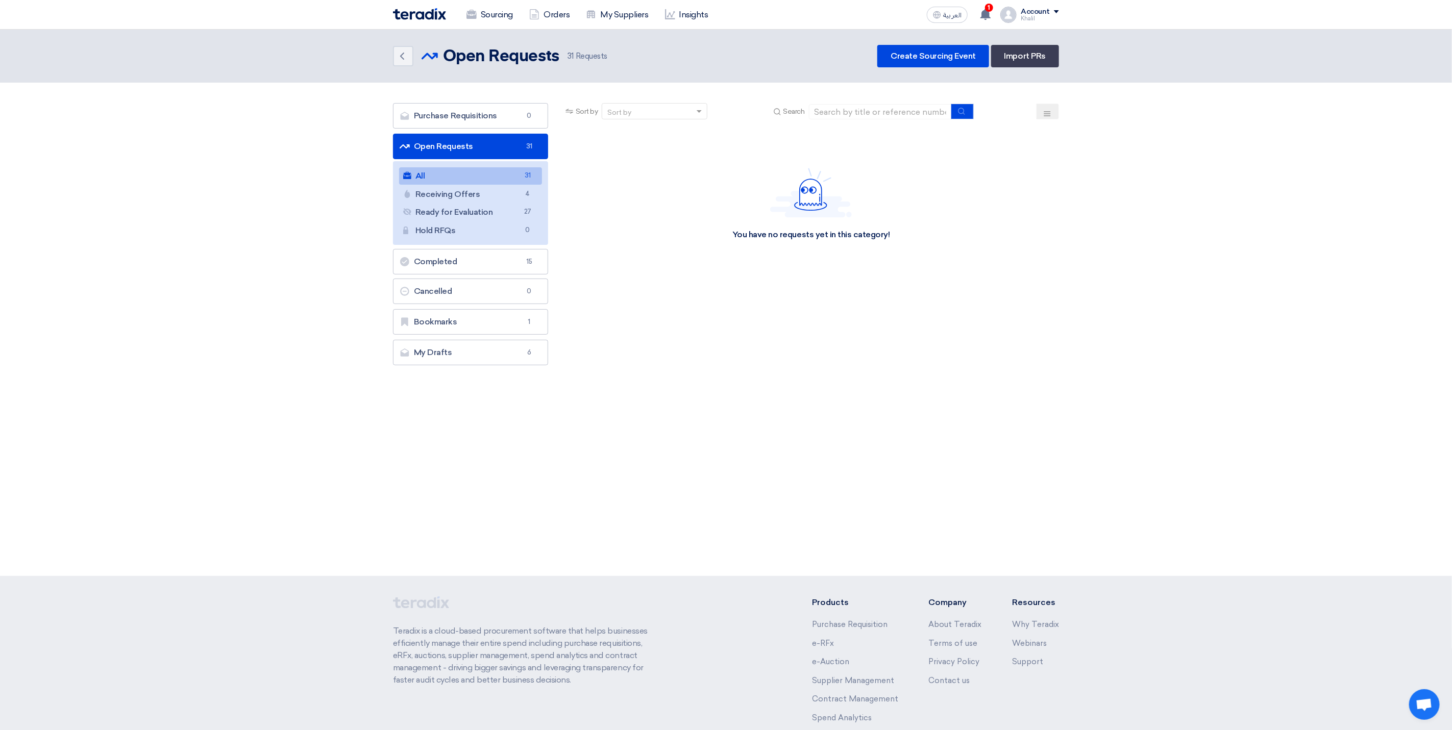
click at [488, 173] on link "All All 31" at bounding box center [470, 175] width 143 height 17
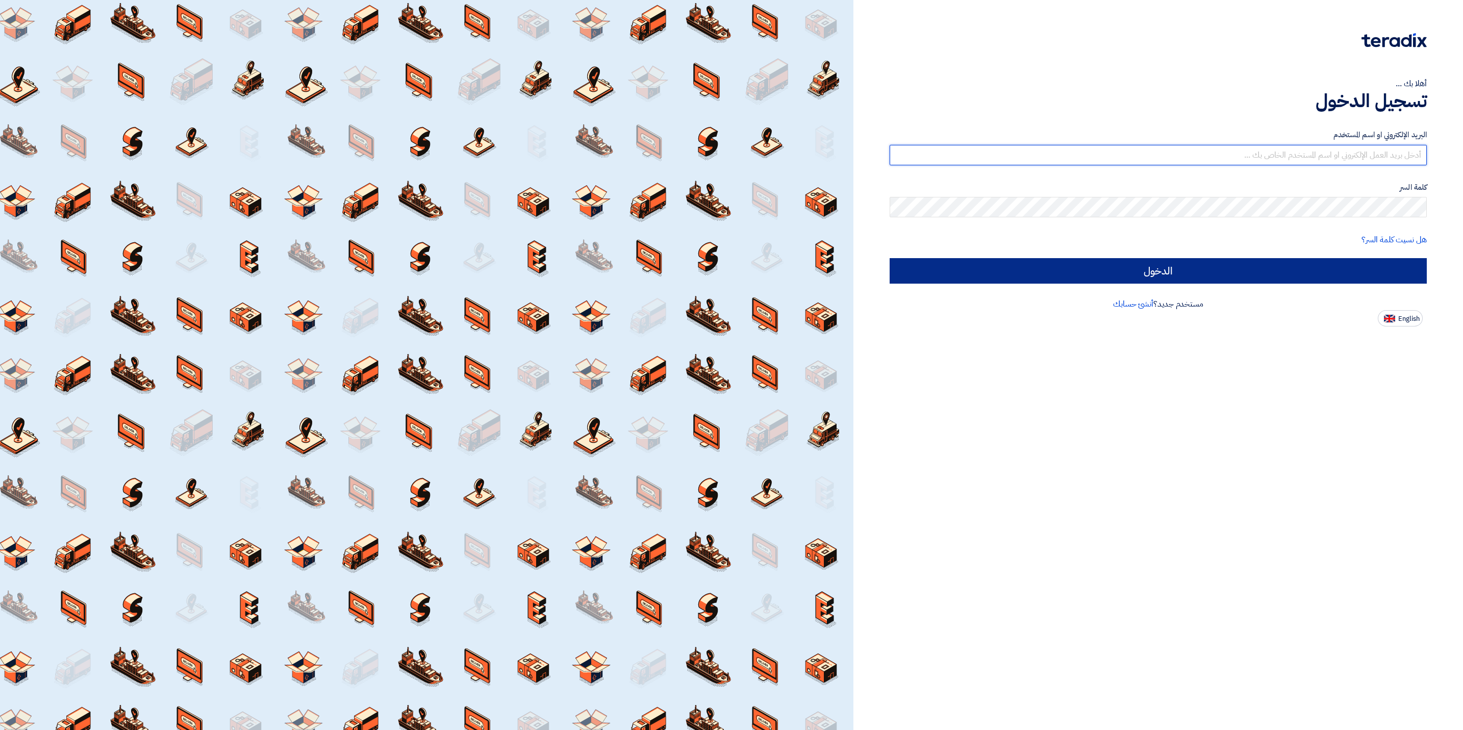
type input "[EMAIL_ADDRESS][DOMAIN_NAME]"
click at [1171, 270] on input "الدخول" at bounding box center [1158, 271] width 537 height 26
type input "Sign in"
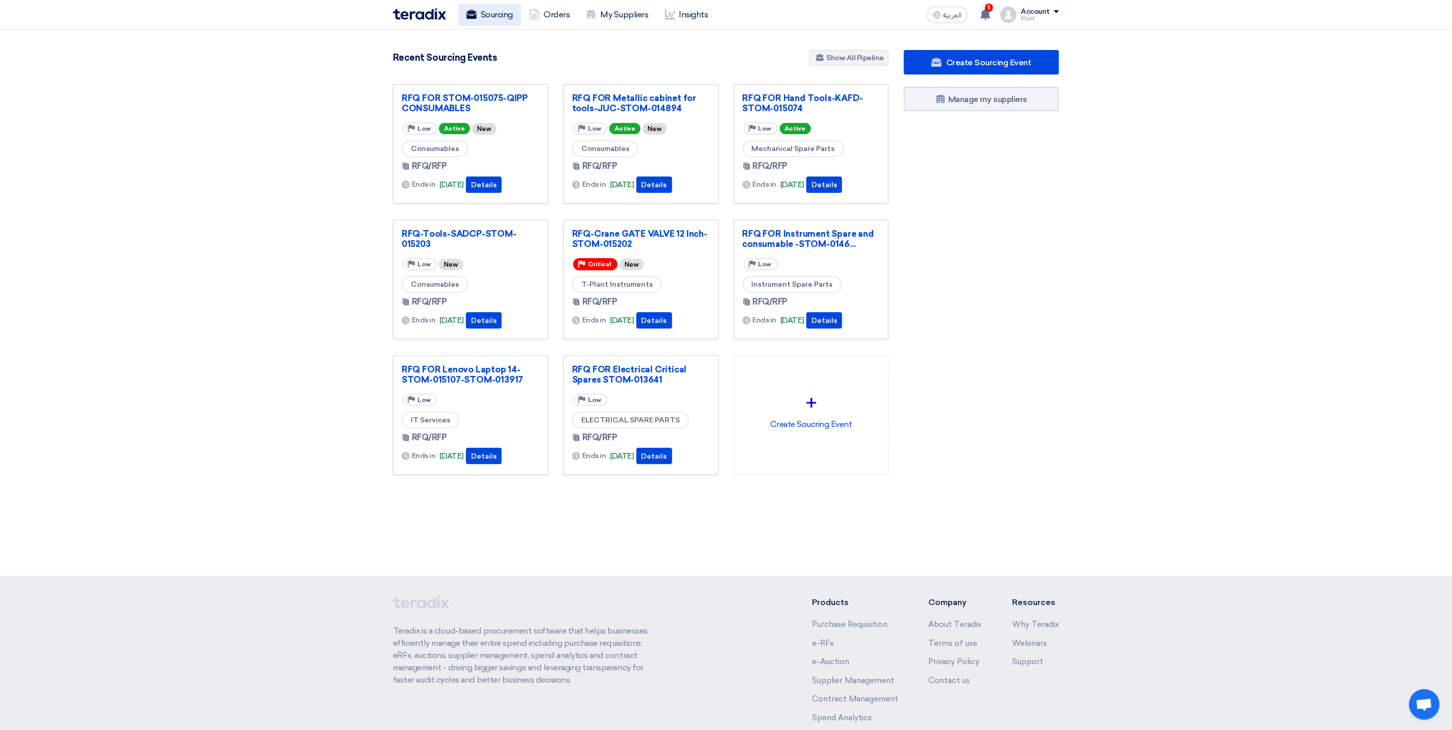
click at [498, 20] on link "Sourcing" at bounding box center [489, 15] width 63 height 22
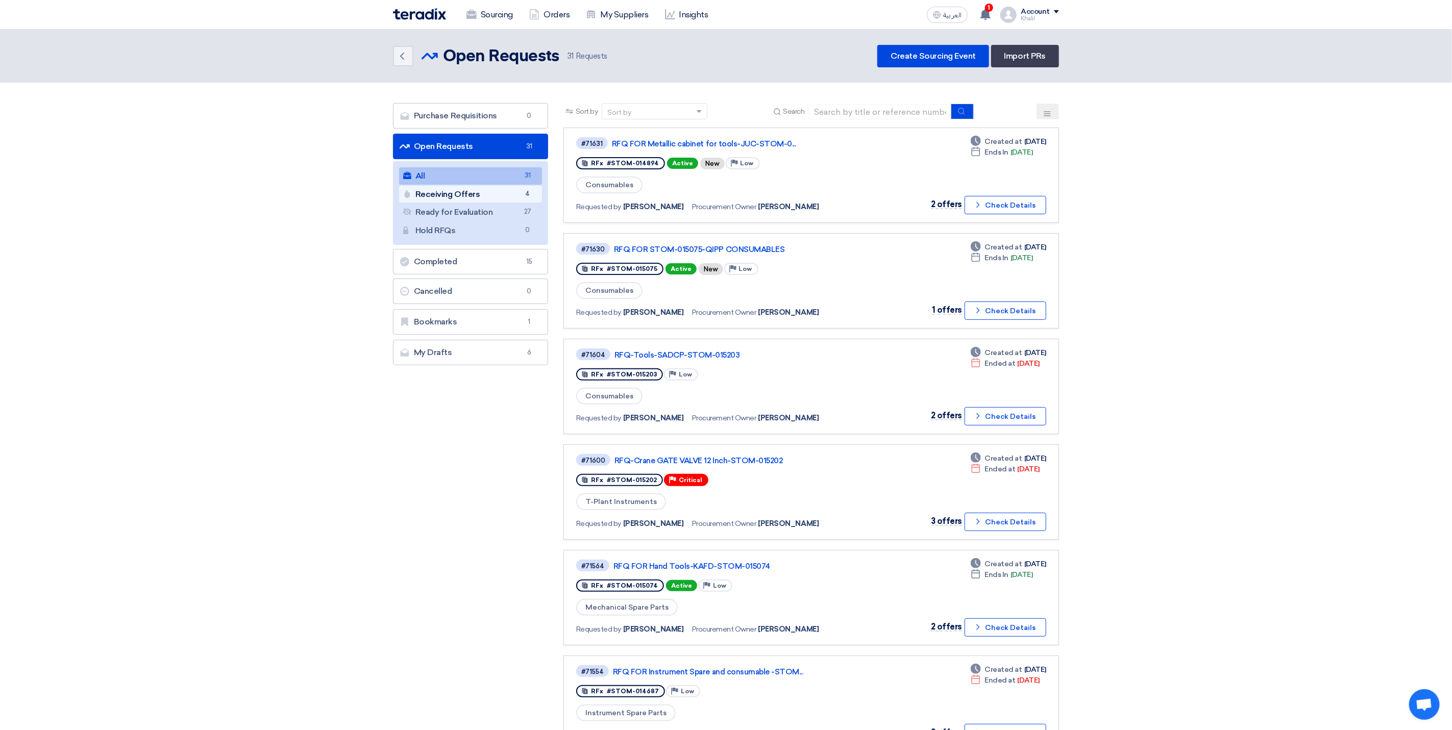
click at [495, 196] on link "Receiving Offers Receiving Offers 4" at bounding box center [470, 194] width 143 height 17
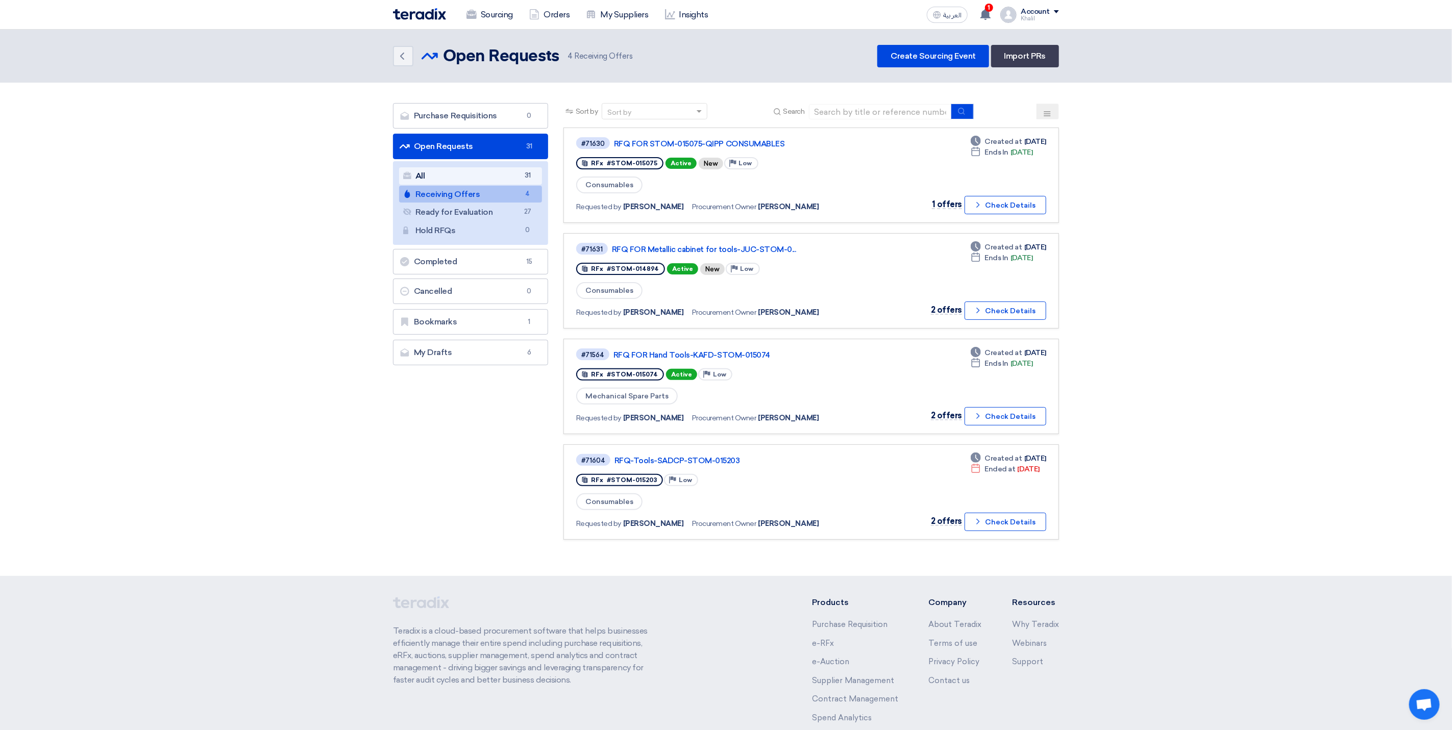
click at [498, 178] on link "All All 31" at bounding box center [470, 175] width 143 height 17
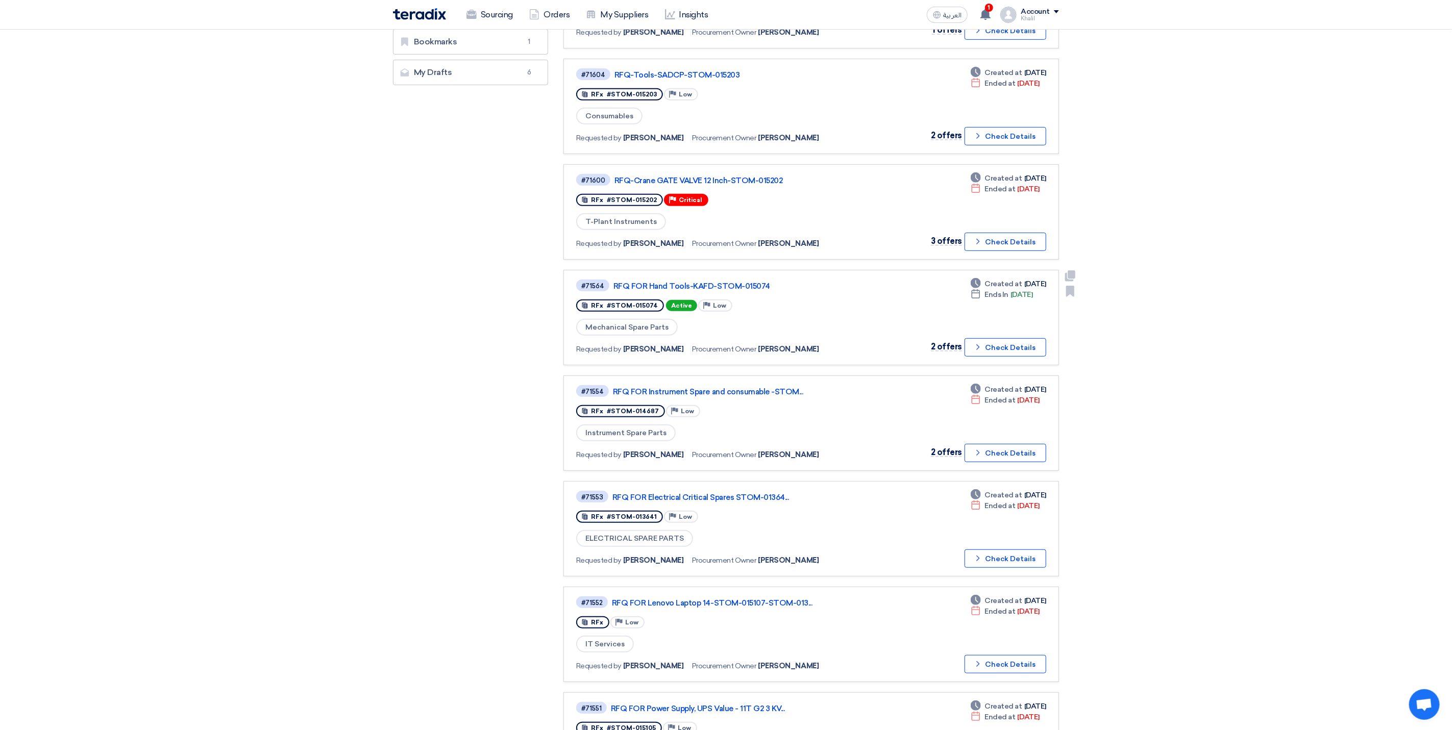
scroll to position [306, 0]
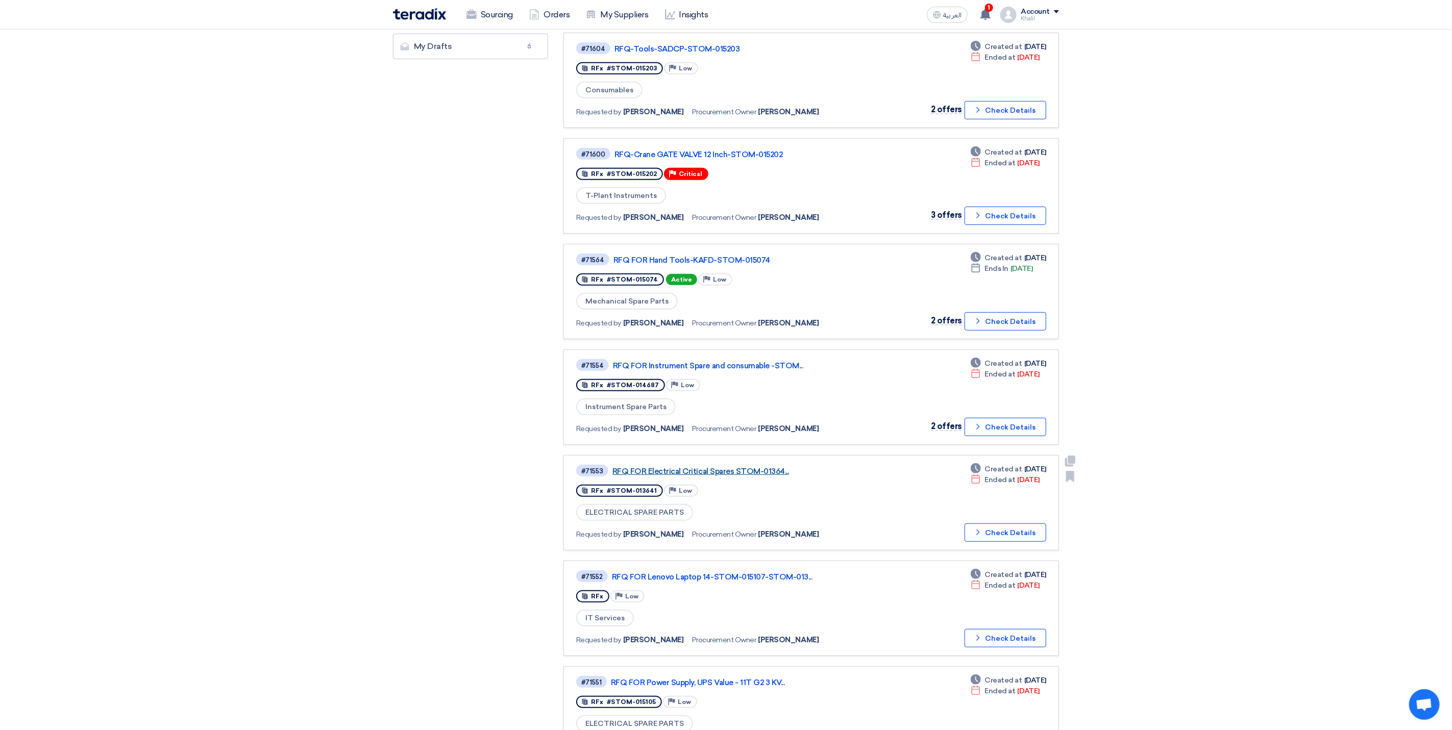
click at [741, 467] on link "RFQ FOR Electrical Critical Spares STOM-01364..." at bounding box center [739, 471] width 255 height 9
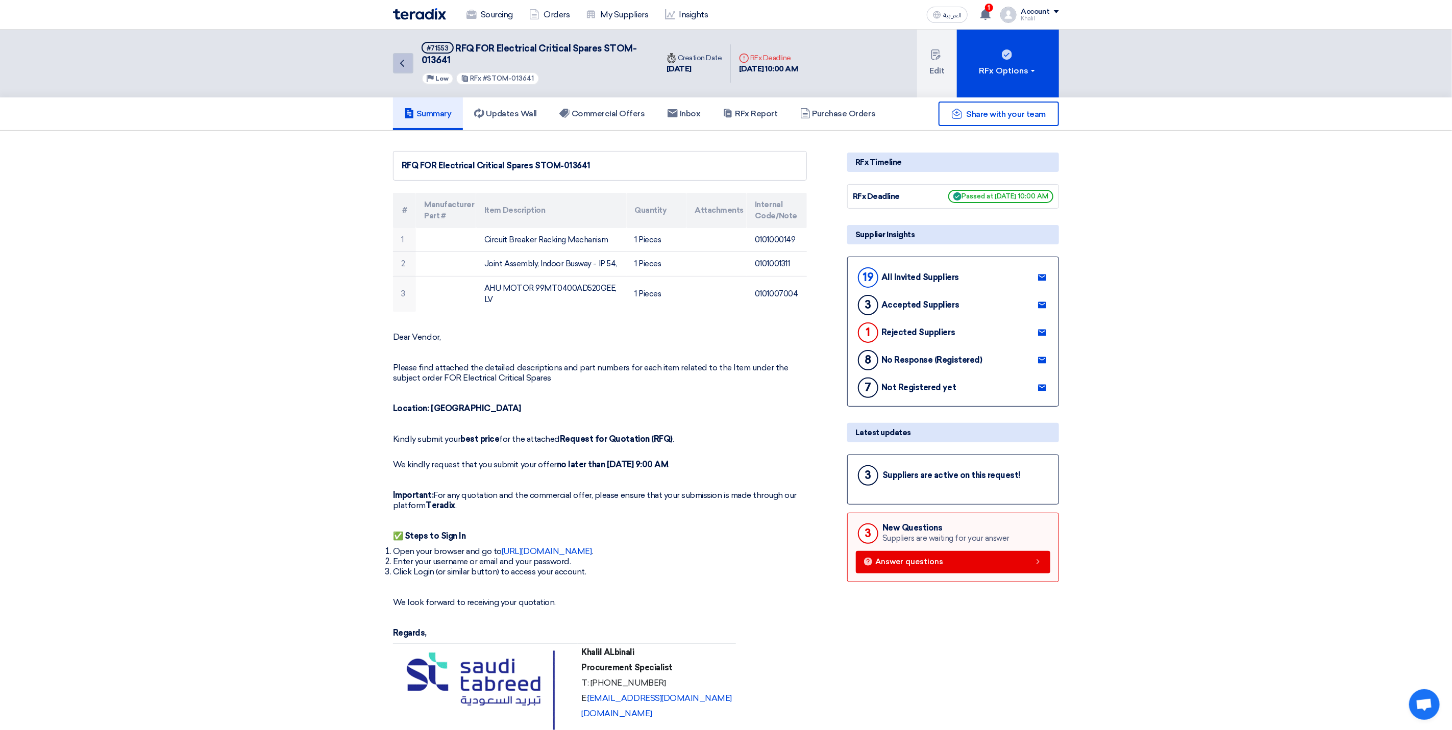
click at [399, 66] on icon "Back" at bounding box center [402, 63] width 12 height 12
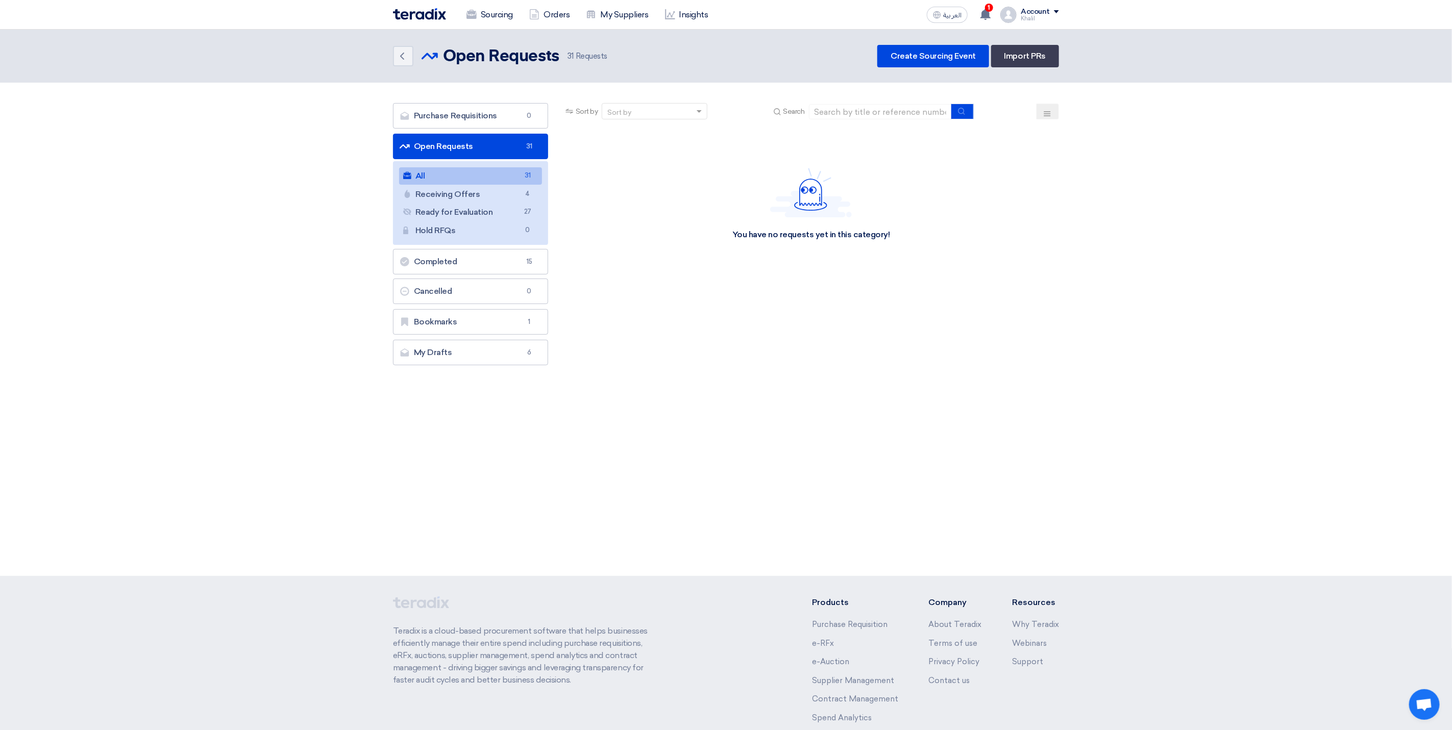
click at [489, 171] on link "All All 31" at bounding box center [470, 175] width 143 height 17
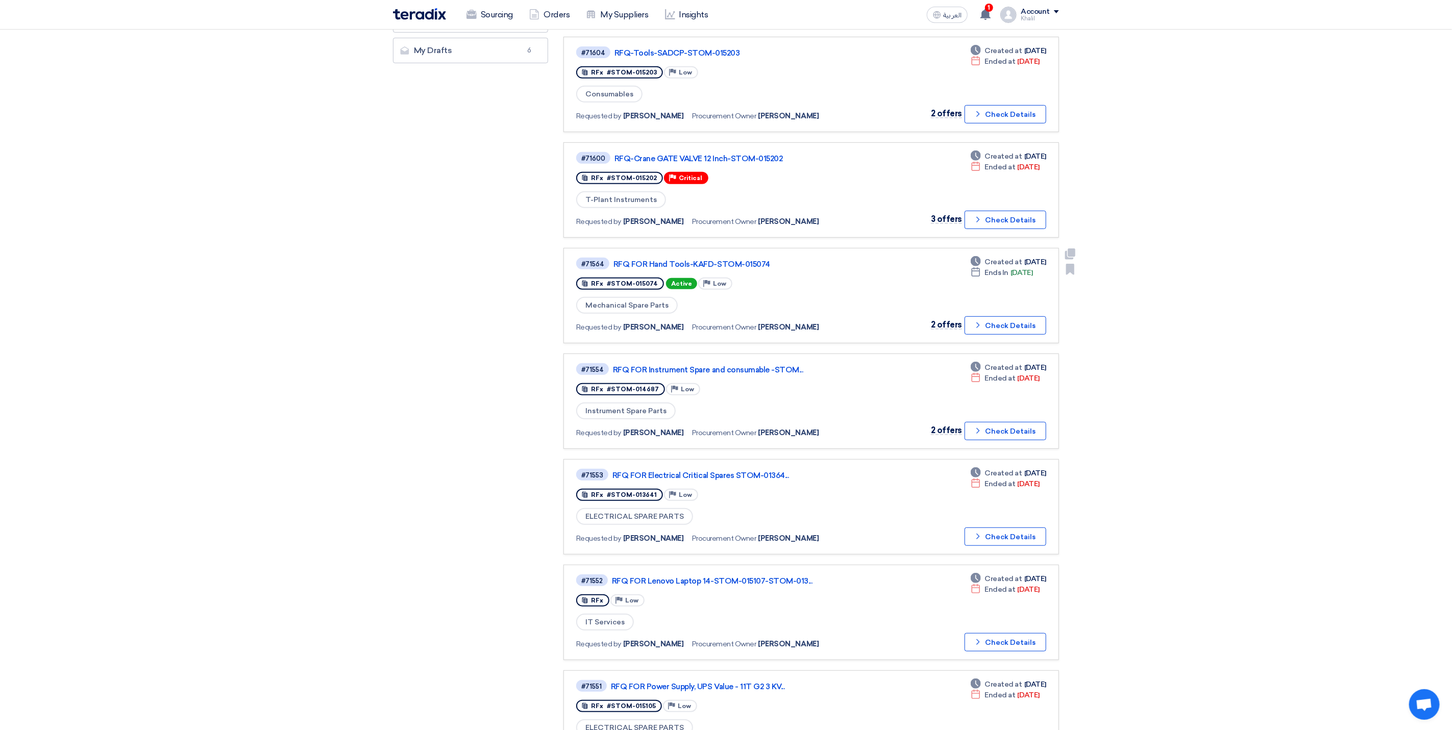
scroll to position [306, 0]
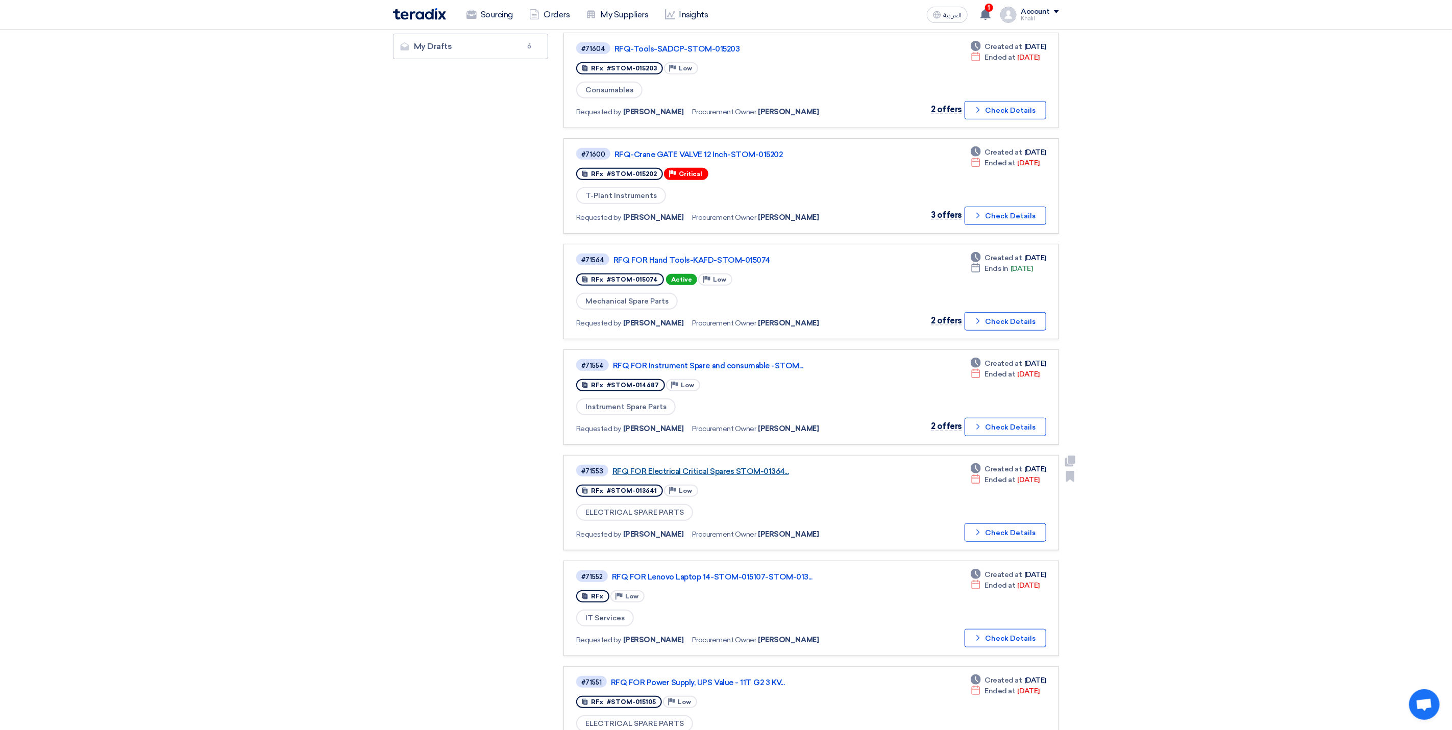
click at [695, 467] on link "RFQ FOR Electrical Critical Spares STOM-01364..." at bounding box center [739, 471] width 255 height 9
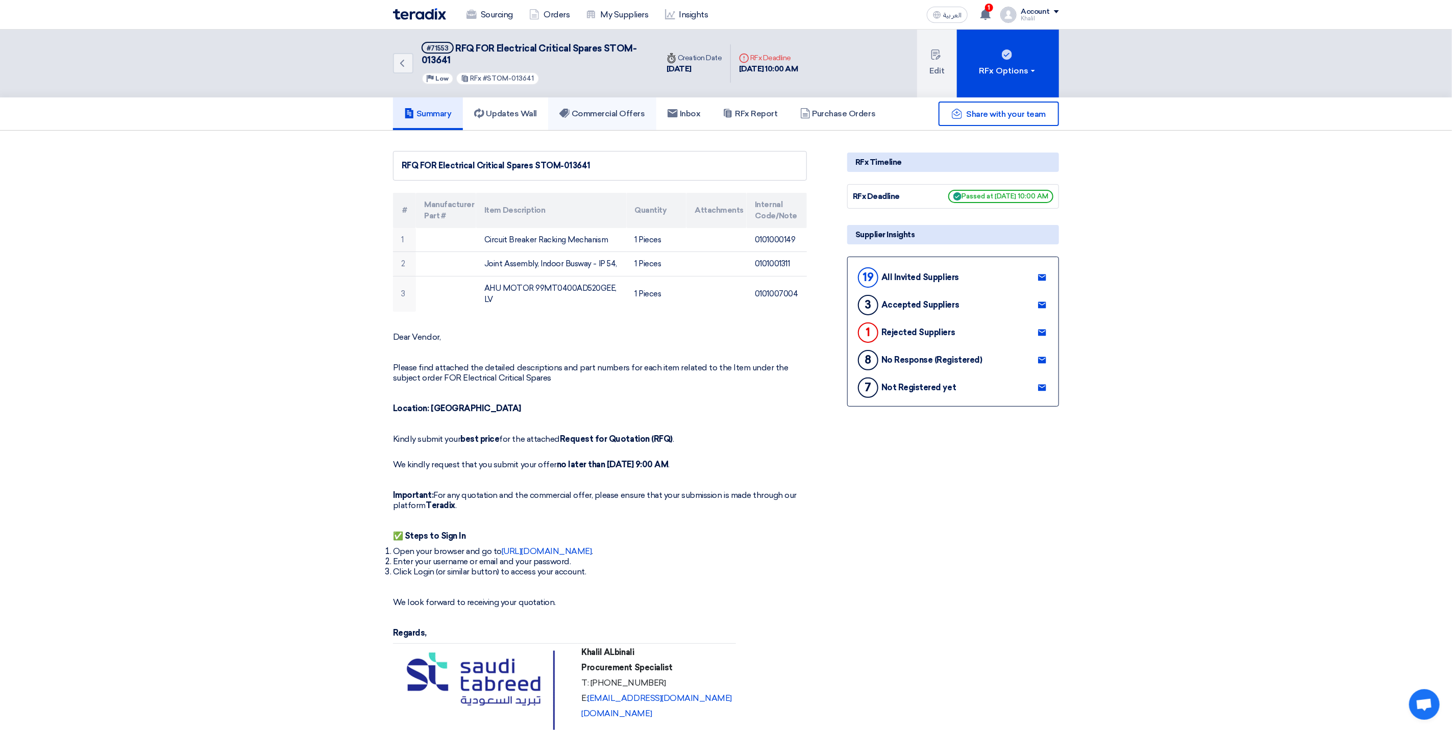
click at [611, 113] on h5 "Commercial Offers" at bounding box center [602, 114] width 86 height 10
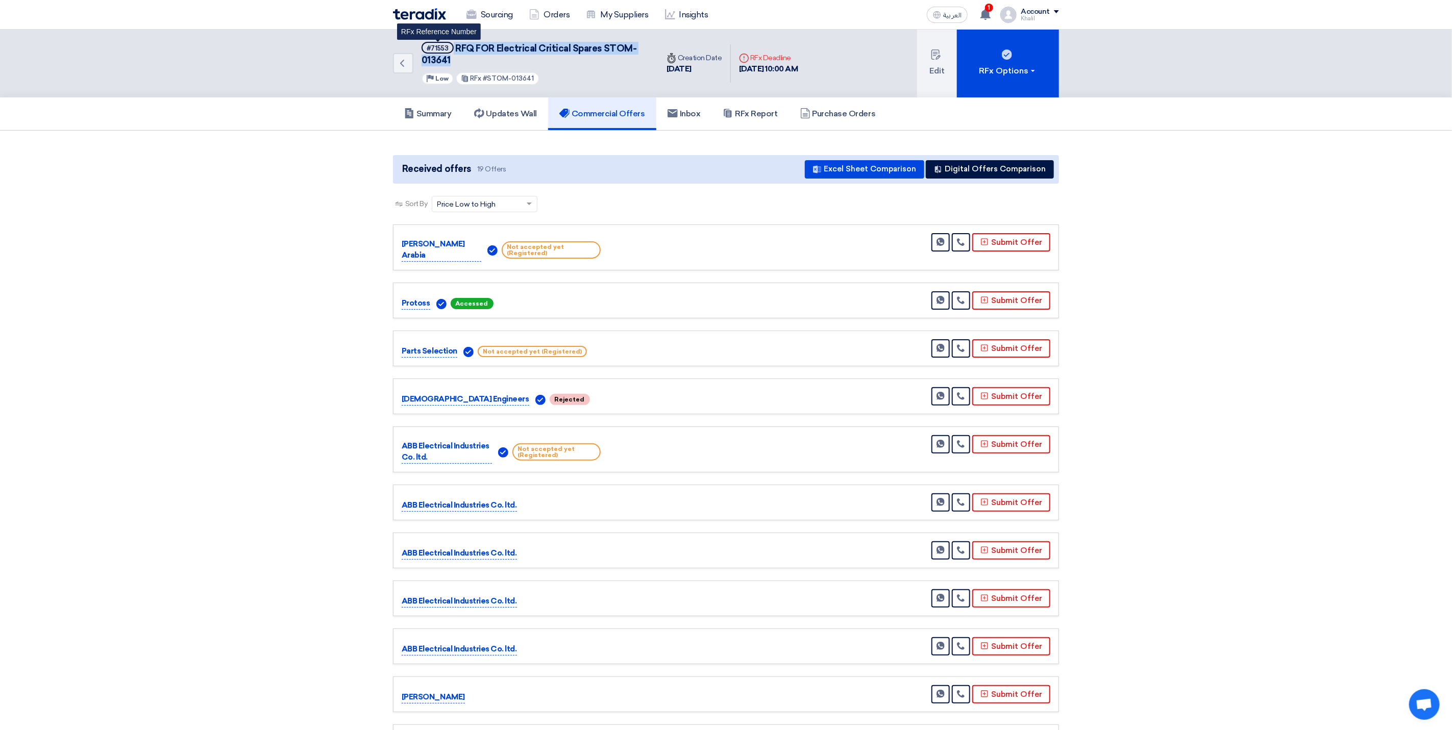
drag, startPoint x: 462, startPoint y: 54, endPoint x: 447, endPoint y: 49, distance: 16.0
click at [447, 49] on h5 "#71553 RFQ FOR Electrical Critical Spares STOM-013641 RFx Reference Number" at bounding box center [533, 54] width 224 height 25
copy h5 "RFQ FOR Electrical Critical Spares STOM-013641"
